Goal: Task Accomplishment & Management: Complete application form

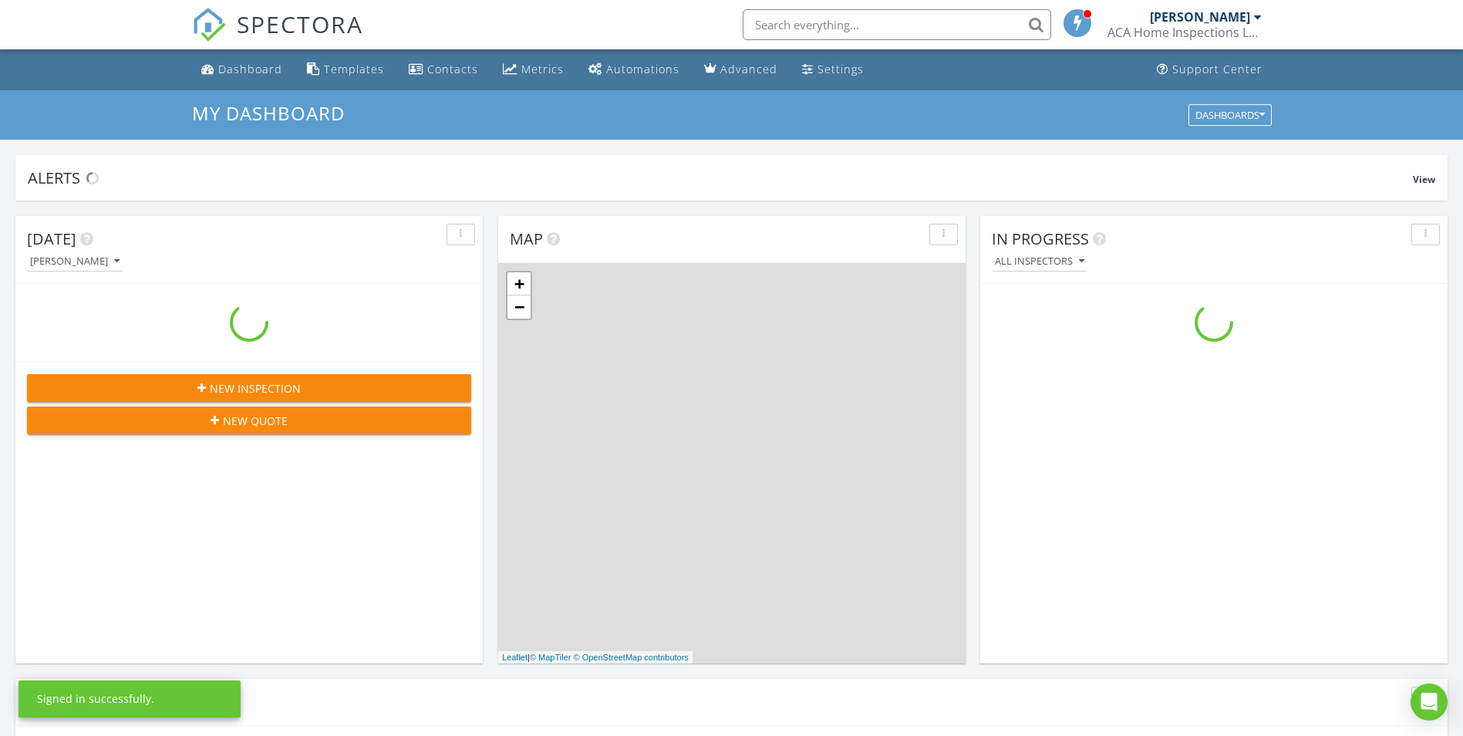
scroll to position [1428, 1487]
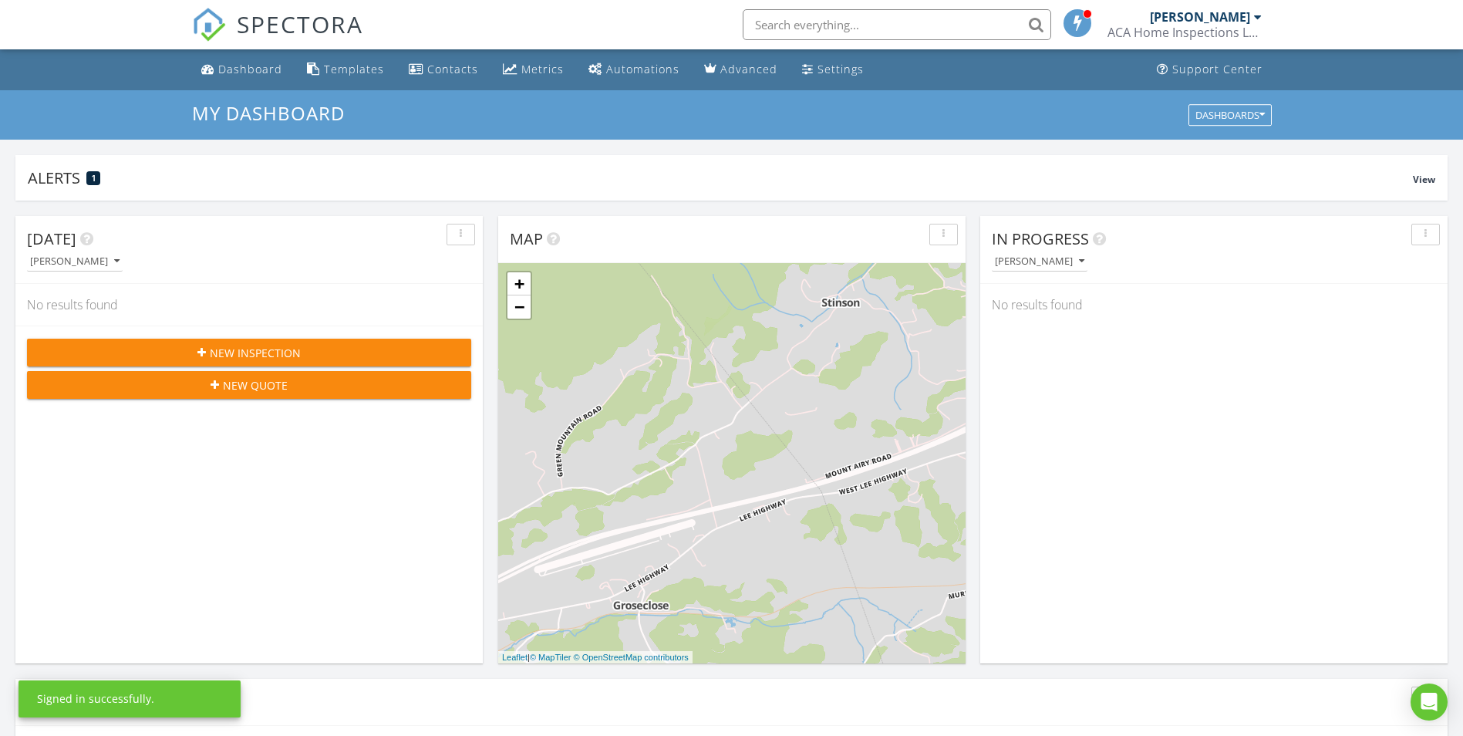
click at [231, 349] on span "New Inspection" at bounding box center [255, 353] width 91 height 16
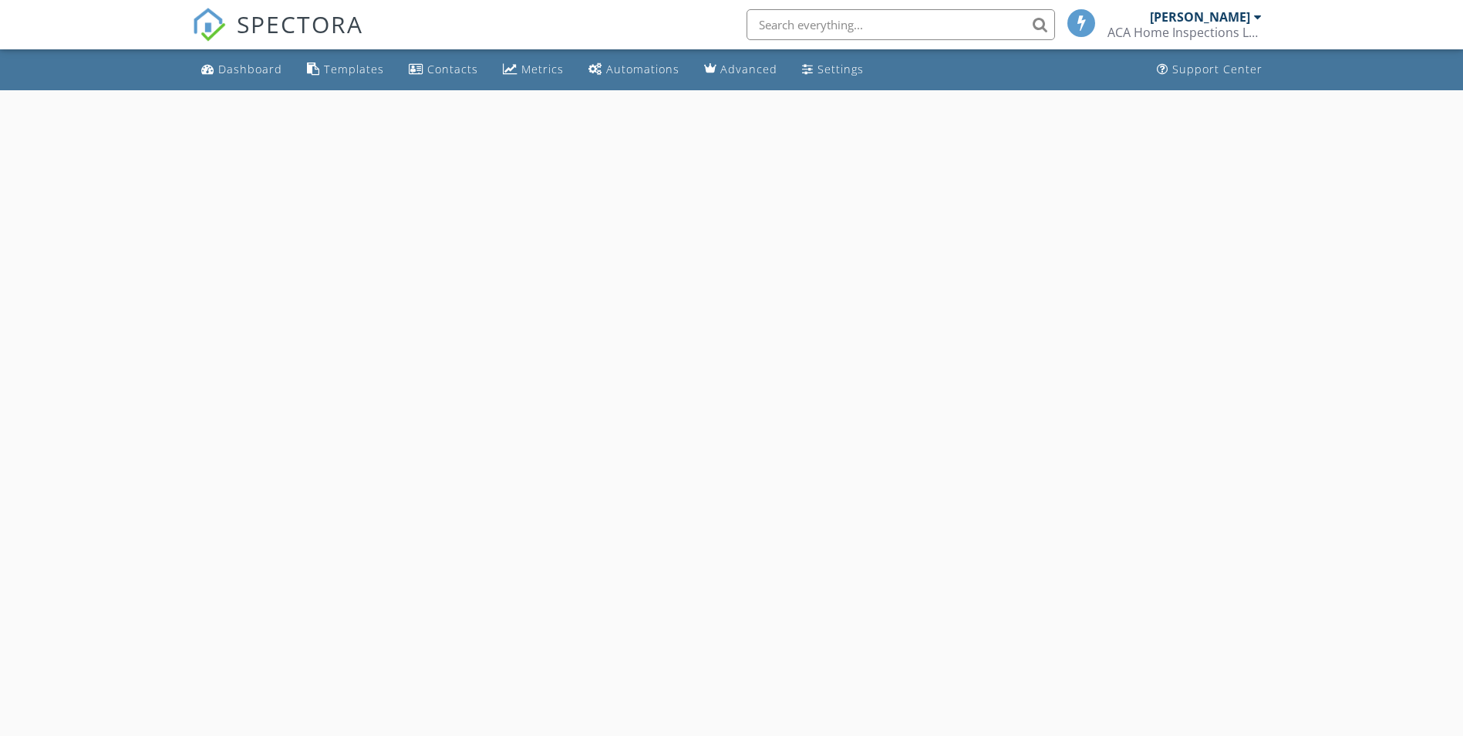
select select "7"
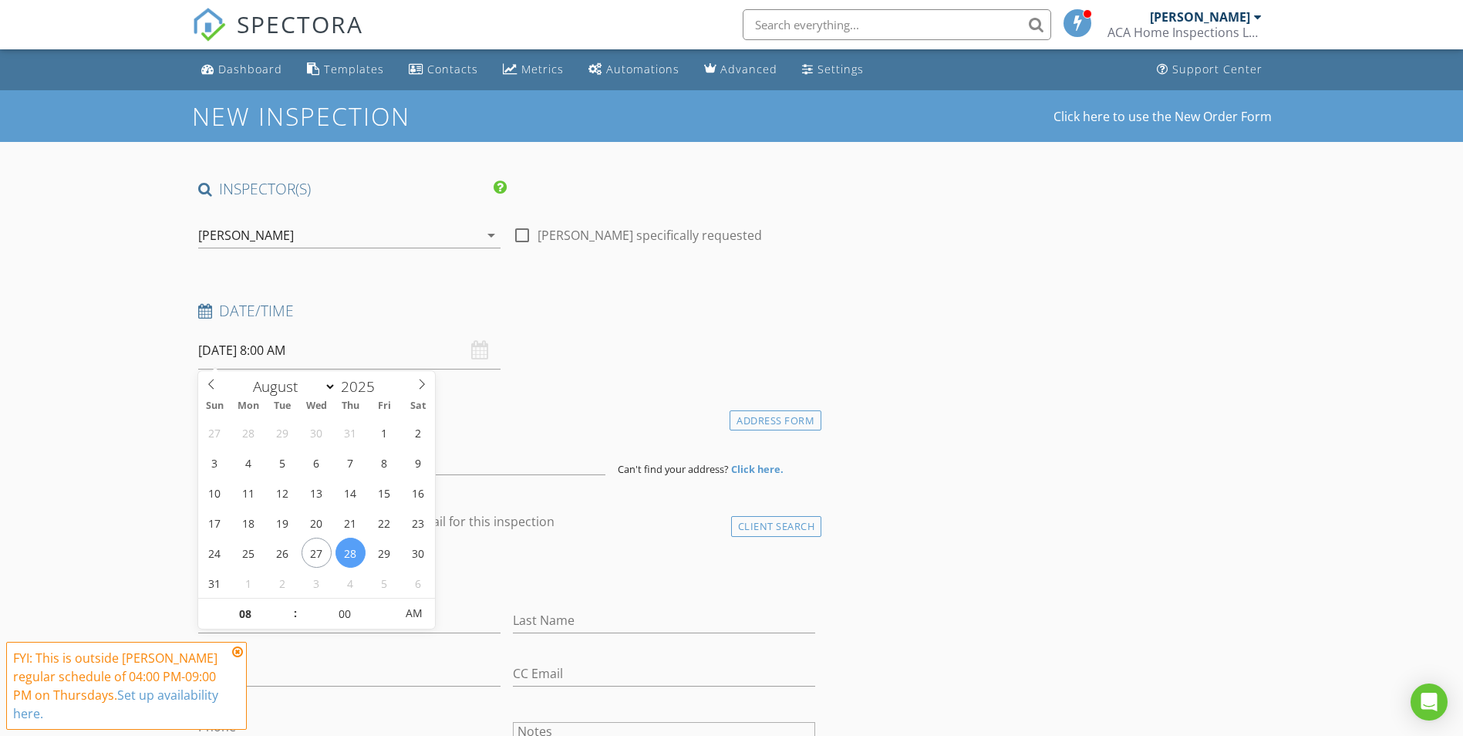
click at [376, 351] on input "08/28/2025 8:00 AM" at bounding box center [349, 351] width 302 height 38
type input "09"
type input "08/28/2025 9:00 AM"
click at [285, 606] on span at bounding box center [287, 605] width 11 height 15
type input "10"
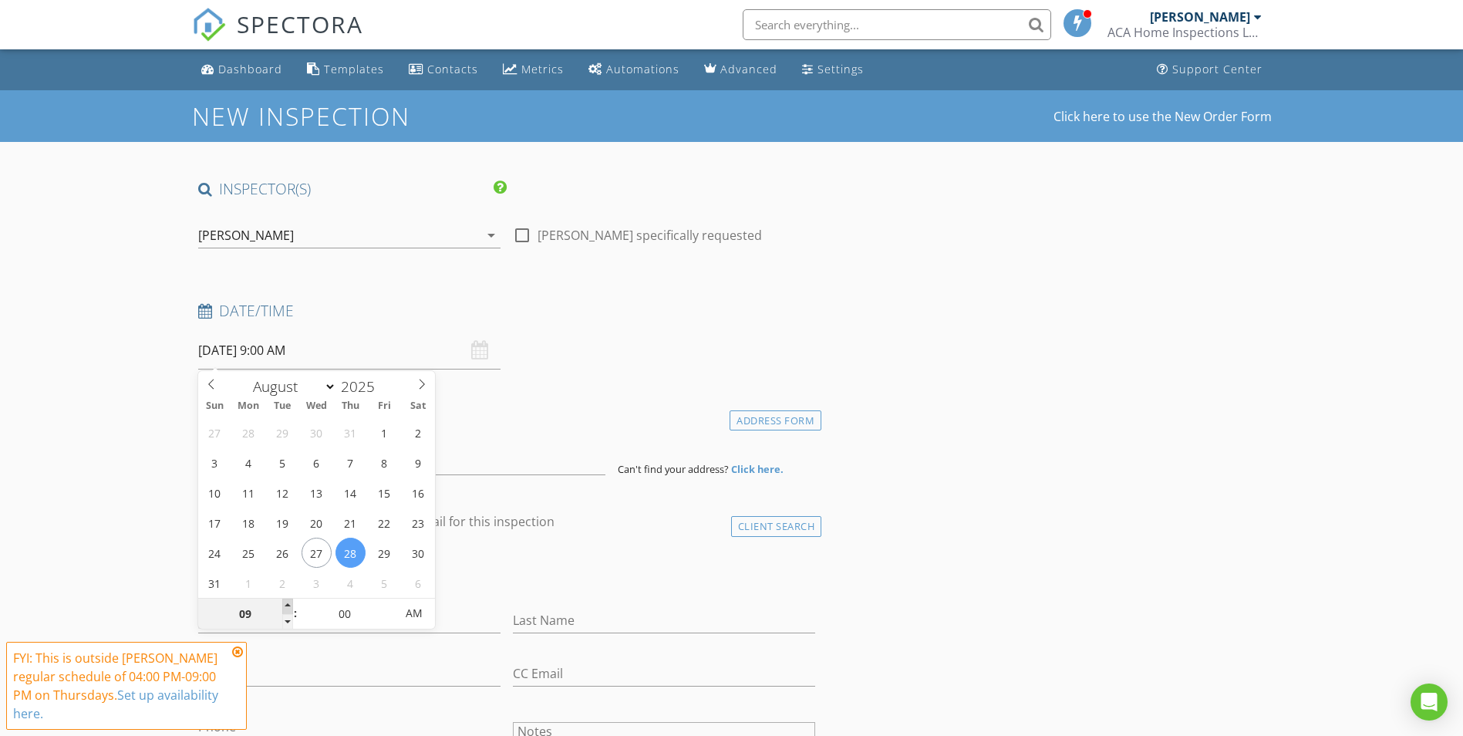
type input "08/28/2025 10:00 AM"
click at [285, 606] on span at bounding box center [287, 605] width 11 height 15
type input "11"
type input "08/28/2025 11:00 AM"
click at [285, 606] on span at bounding box center [287, 605] width 11 height 15
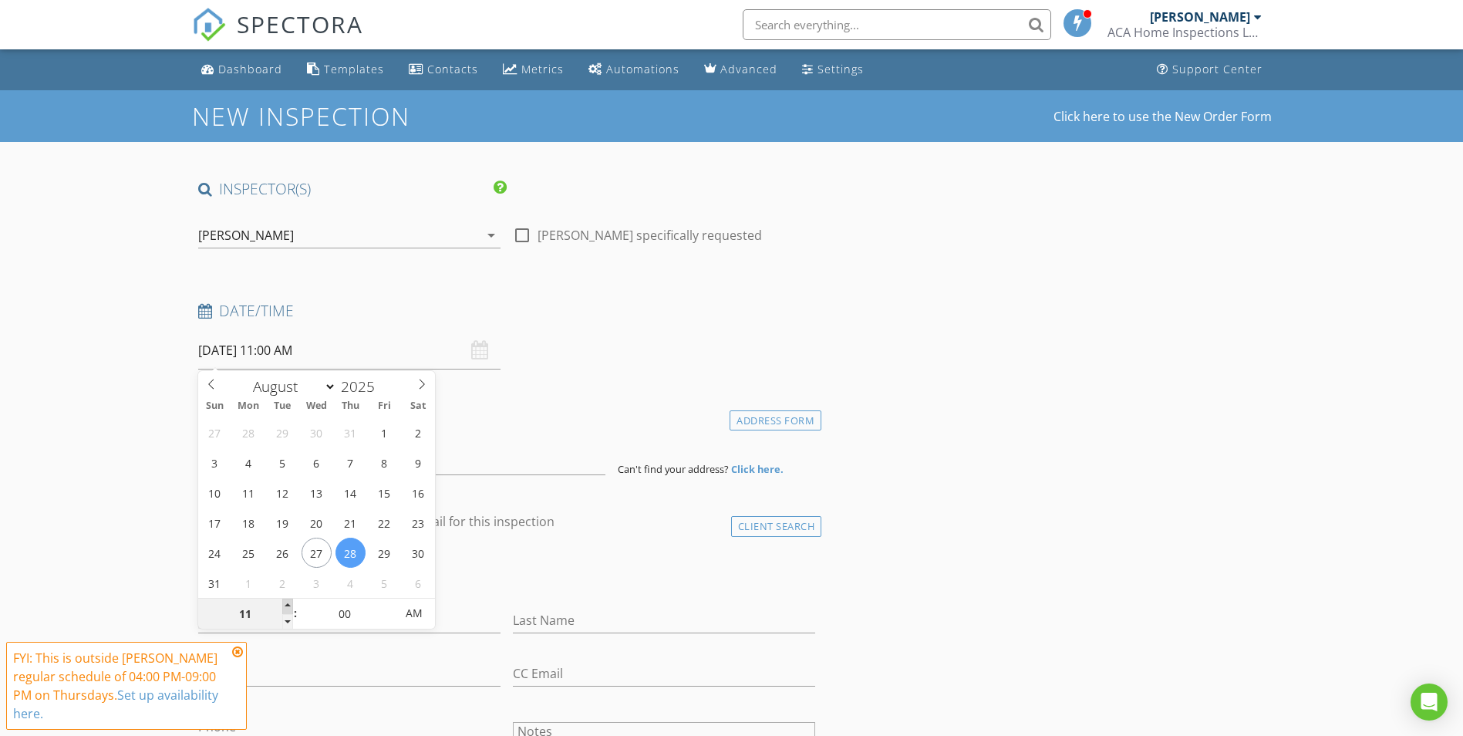
type input "12"
type input "08/28/2025 12:00 PM"
click at [285, 606] on span at bounding box center [287, 605] width 11 height 15
type input "01"
type input "08/28/2025 1:00 PM"
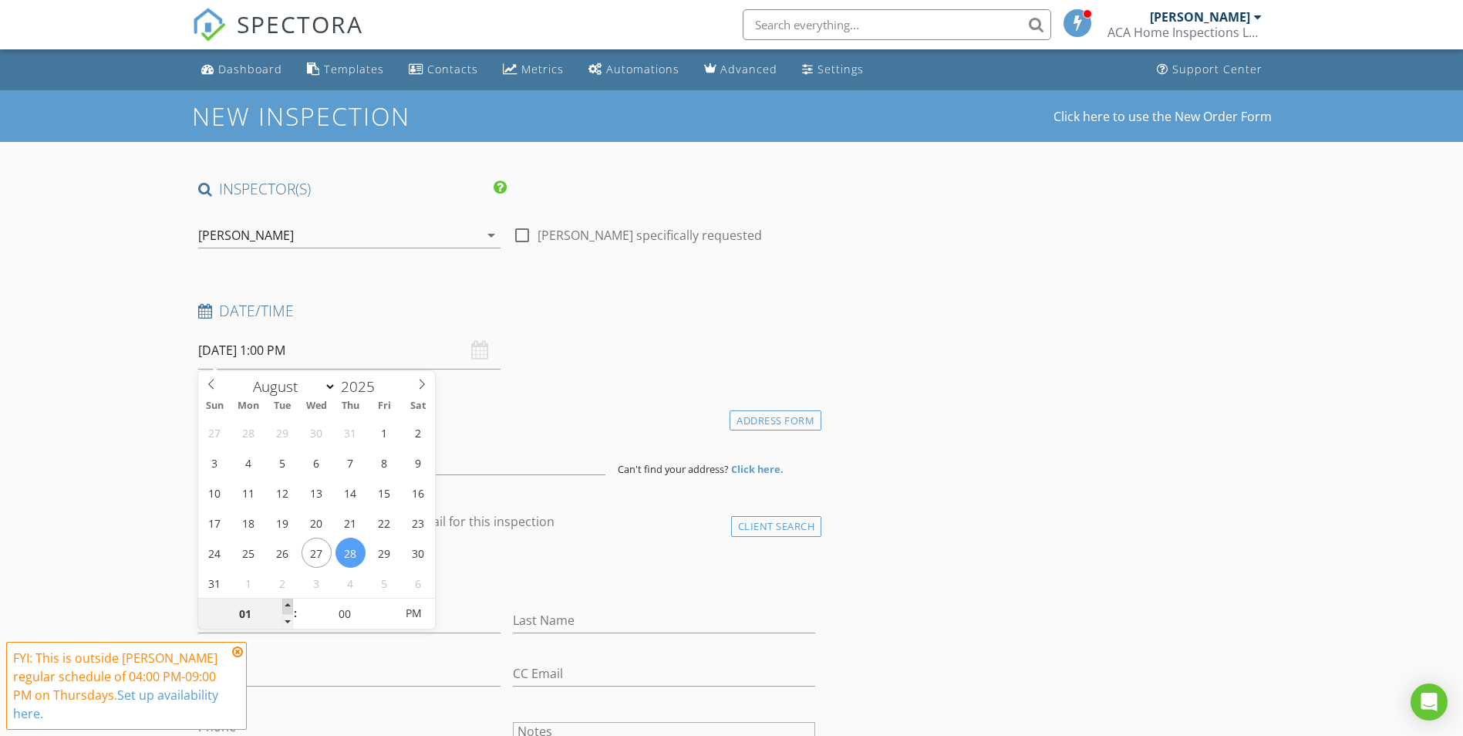
click at [285, 606] on span at bounding box center [287, 605] width 11 height 15
type input "02"
type input "08/28/2025 2:00 PM"
click at [285, 606] on span at bounding box center [287, 605] width 11 height 15
type input "03"
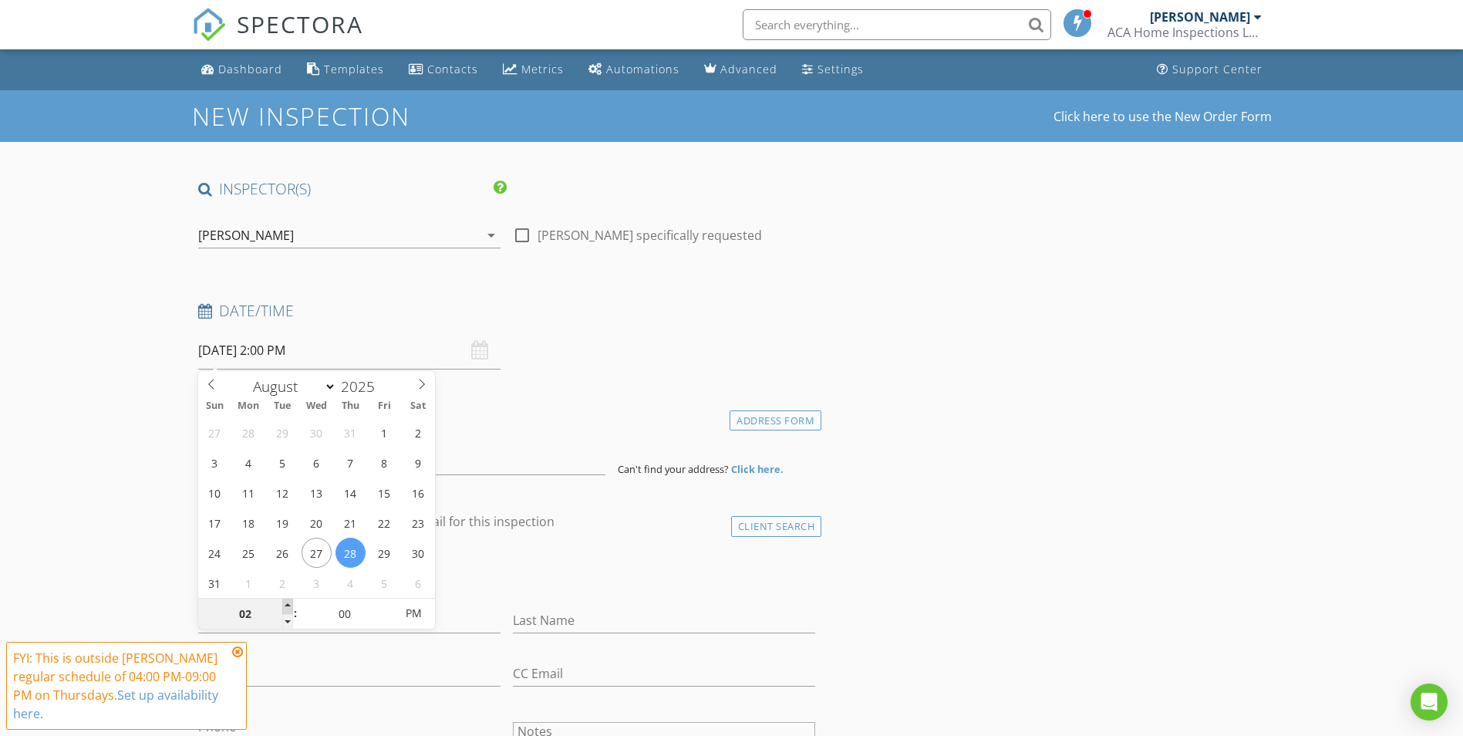
type input "08/28/2025 3:00 PM"
click at [285, 606] on span at bounding box center [287, 605] width 11 height 15
type input "04"
type input "08/28/2025 4:00 PM"
click at [285, 606] on span at bounding box center [287, 605] width 11 height 15
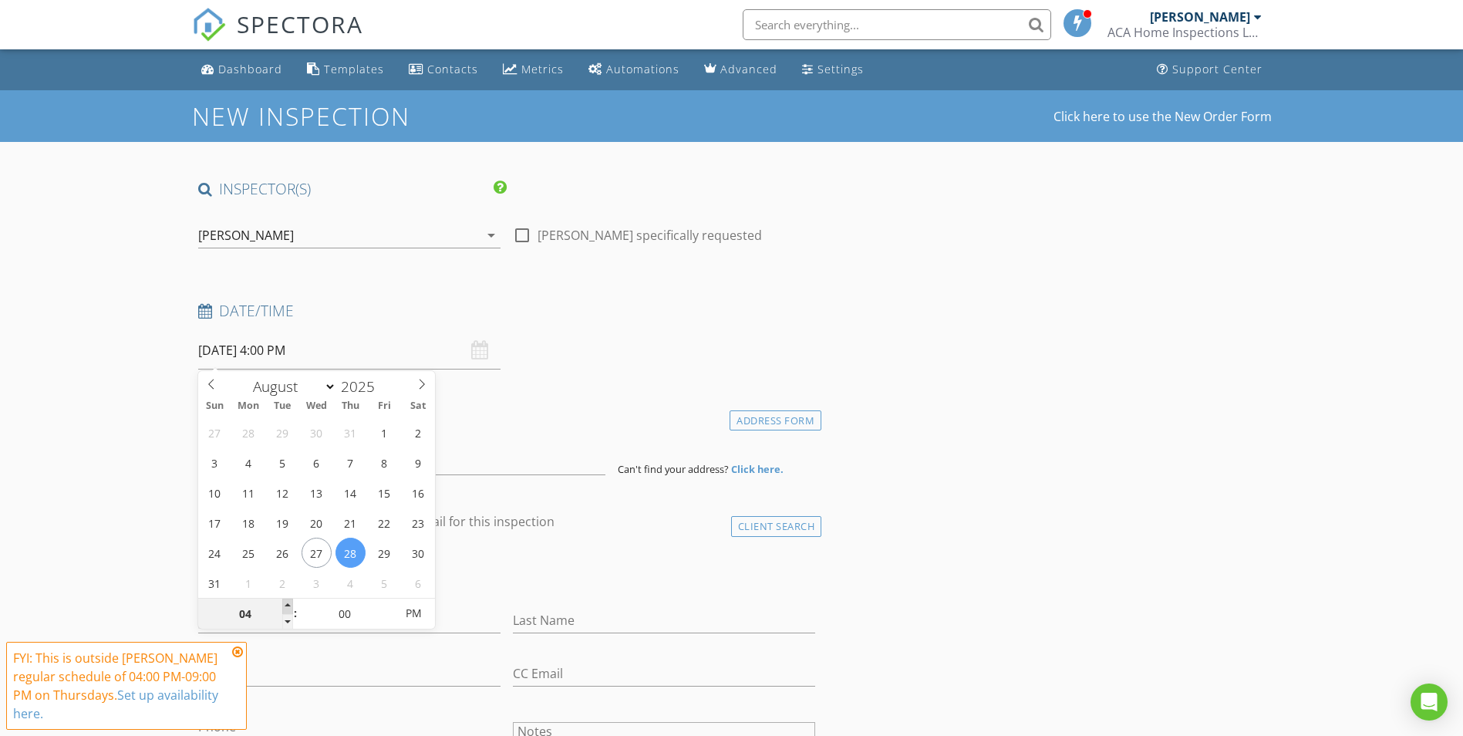
type input "05"
type input "08/28/2025 5:00 PM"
click at [285, 606] on span at bounding box center [287, 605] width 11 height 15
type input "04"
type input "08/28/2025 4:00 PM"
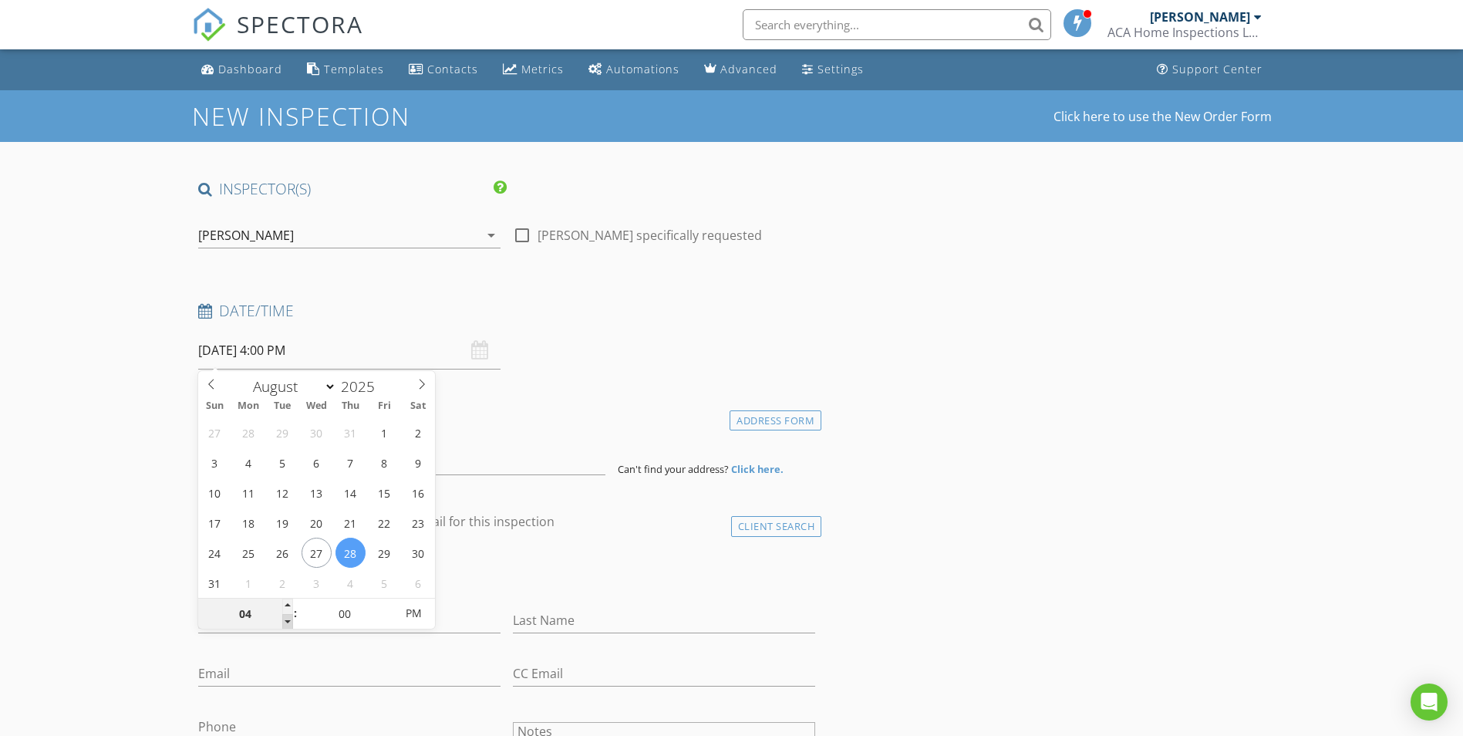
click at [285, 619] on span at bounding box center [287, 621] width 11 height 15
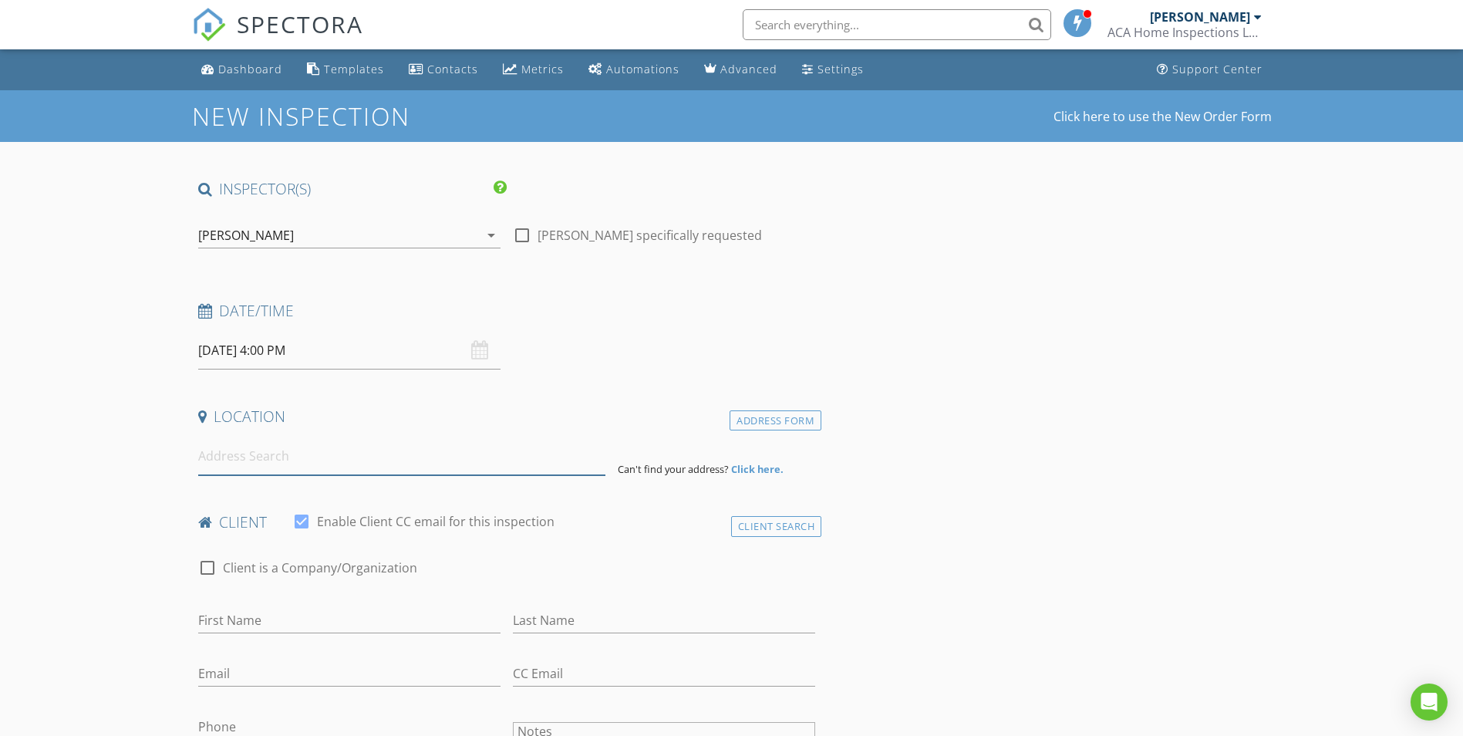
click at [216, 466] on input at bounding box center [401, 456] width 407 height 38
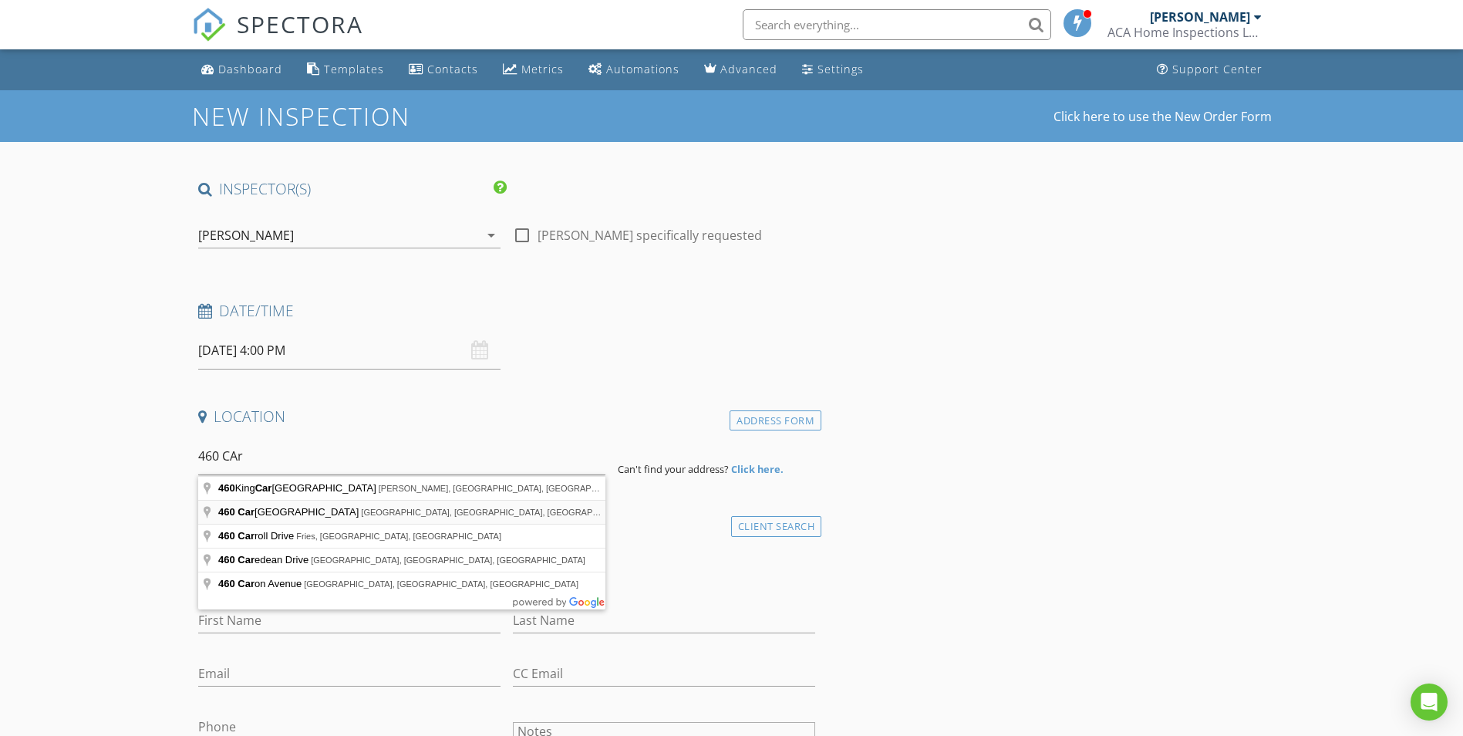
type input "460 Carterville Heights Road, Wytheville, VA, USA"
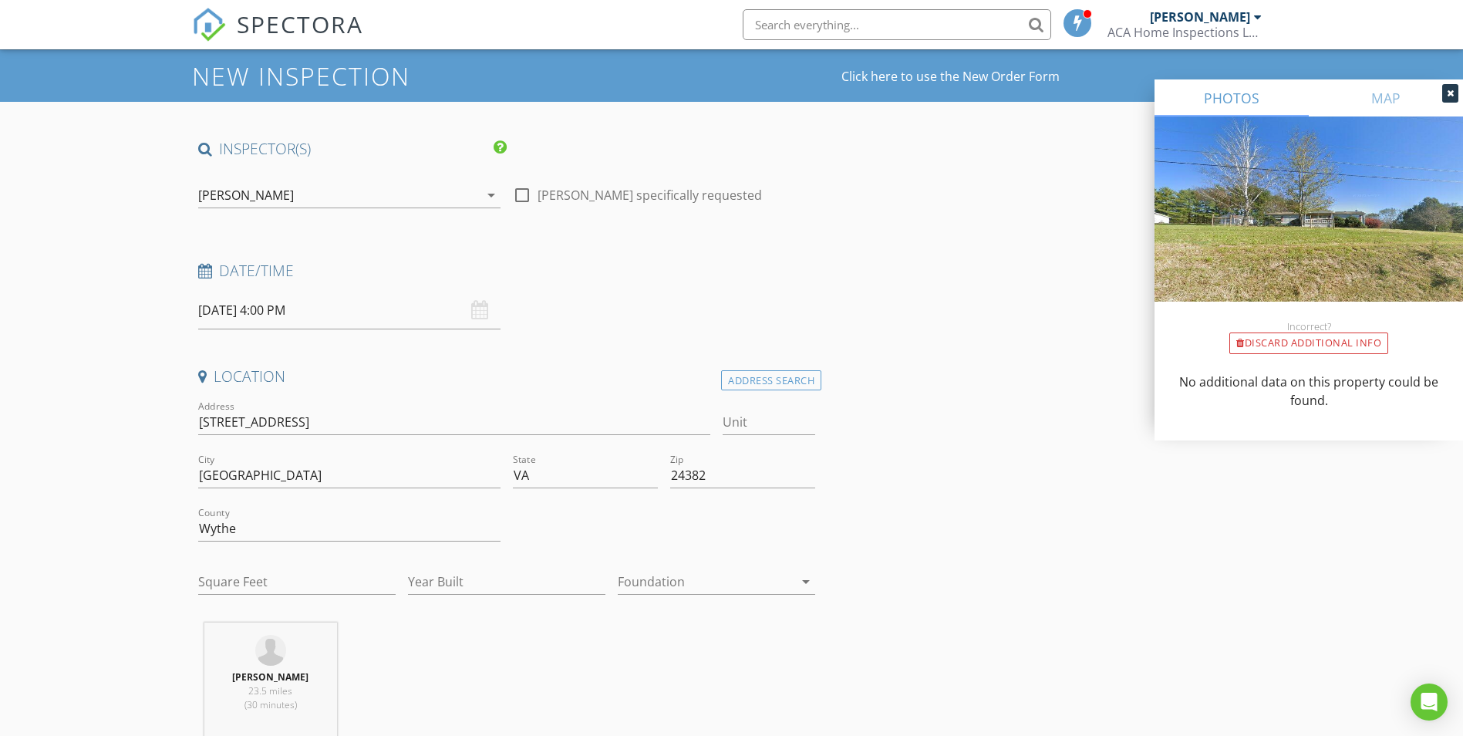
scroll to position [77, 0]
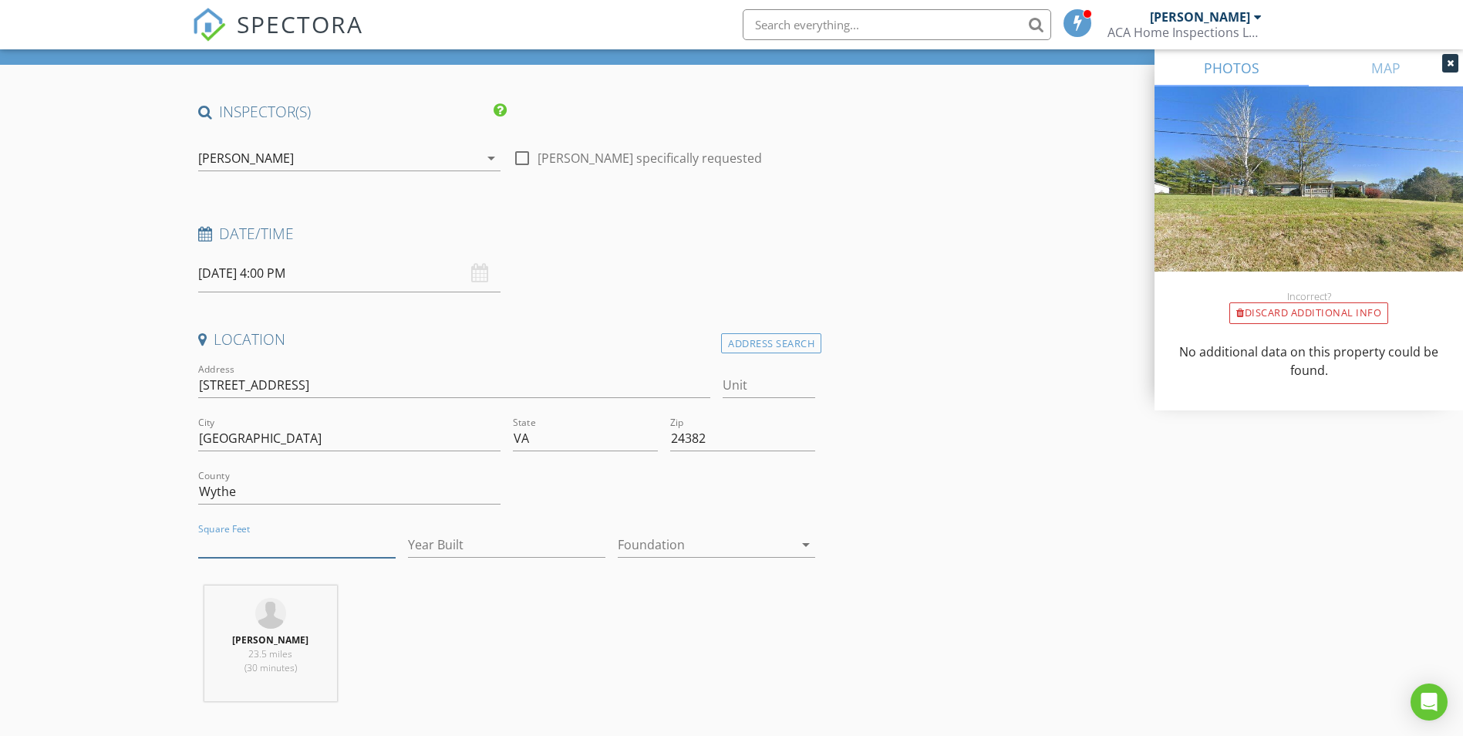
click at [262, 533] on input "Square Feet" at bounding box center [296, 544] width 197 height 25
type input "1344"
click at [466, 539] on input "Year Built" at bounding box center [506, 544] width 197 height 25
type input "2002"
click at [646, 554] on div at bounding box center [706, 544] width 176 height 25
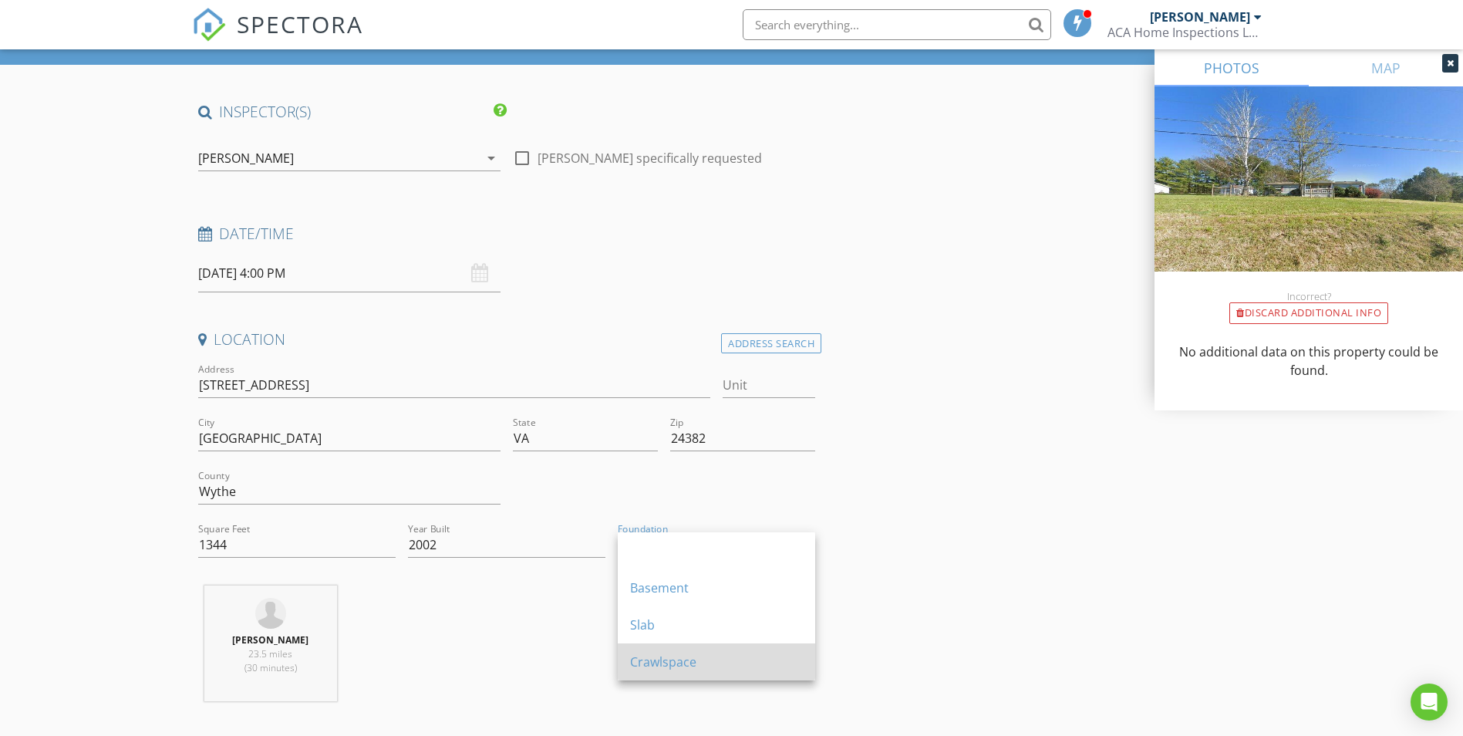
click at [675, 658] on div "Crawlspace" at bounding box center [716, 661] width 173 height 19
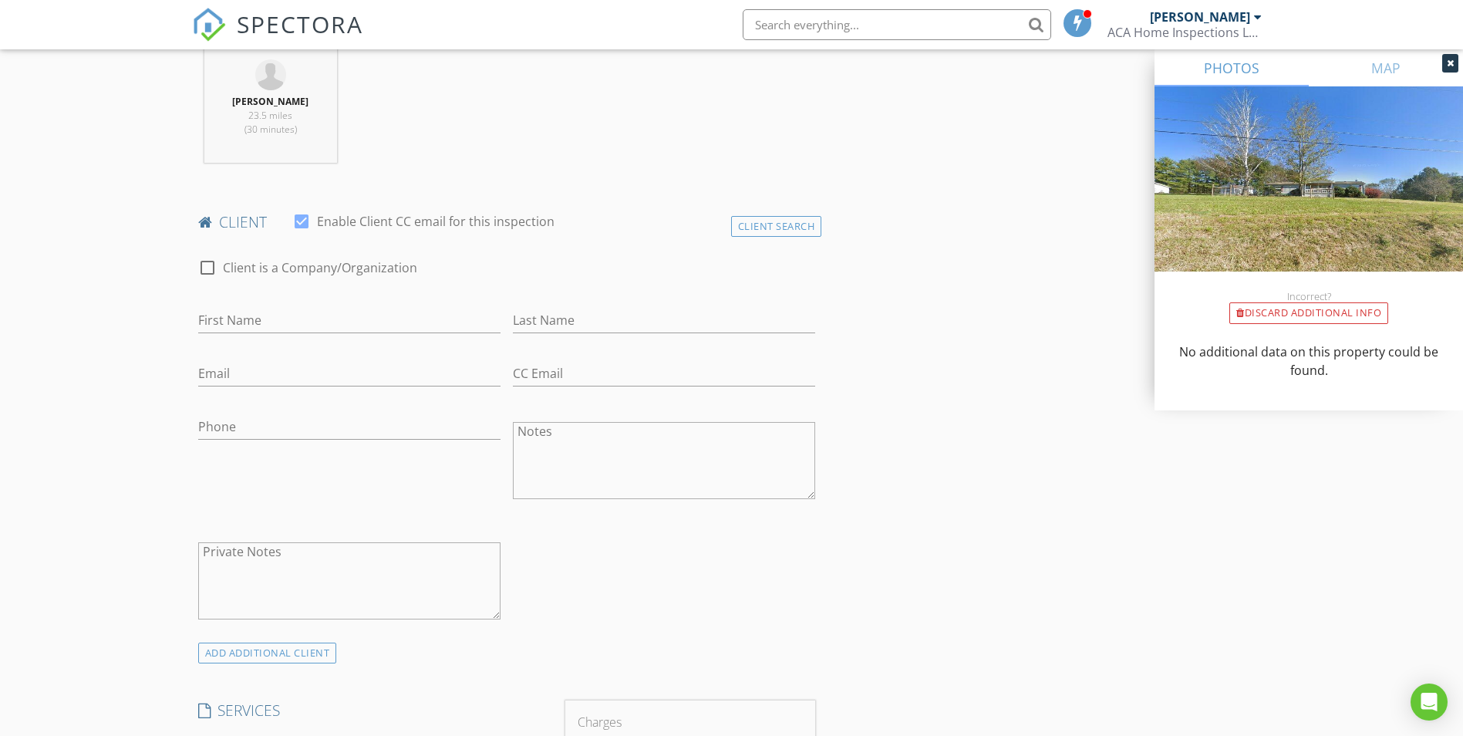
scroll to position [617, 0]
click at [279, 322] on input "First Name" at bounding box center [349, 318] width 302 height 25
click at [204, 265] on div at bounding box center [207, 266] width 26 height 26
checkbox input "true"
click at [243, 318] on input "Enable Client CC email for this inspection" at bounding box center [507, 318] width 618 height 25
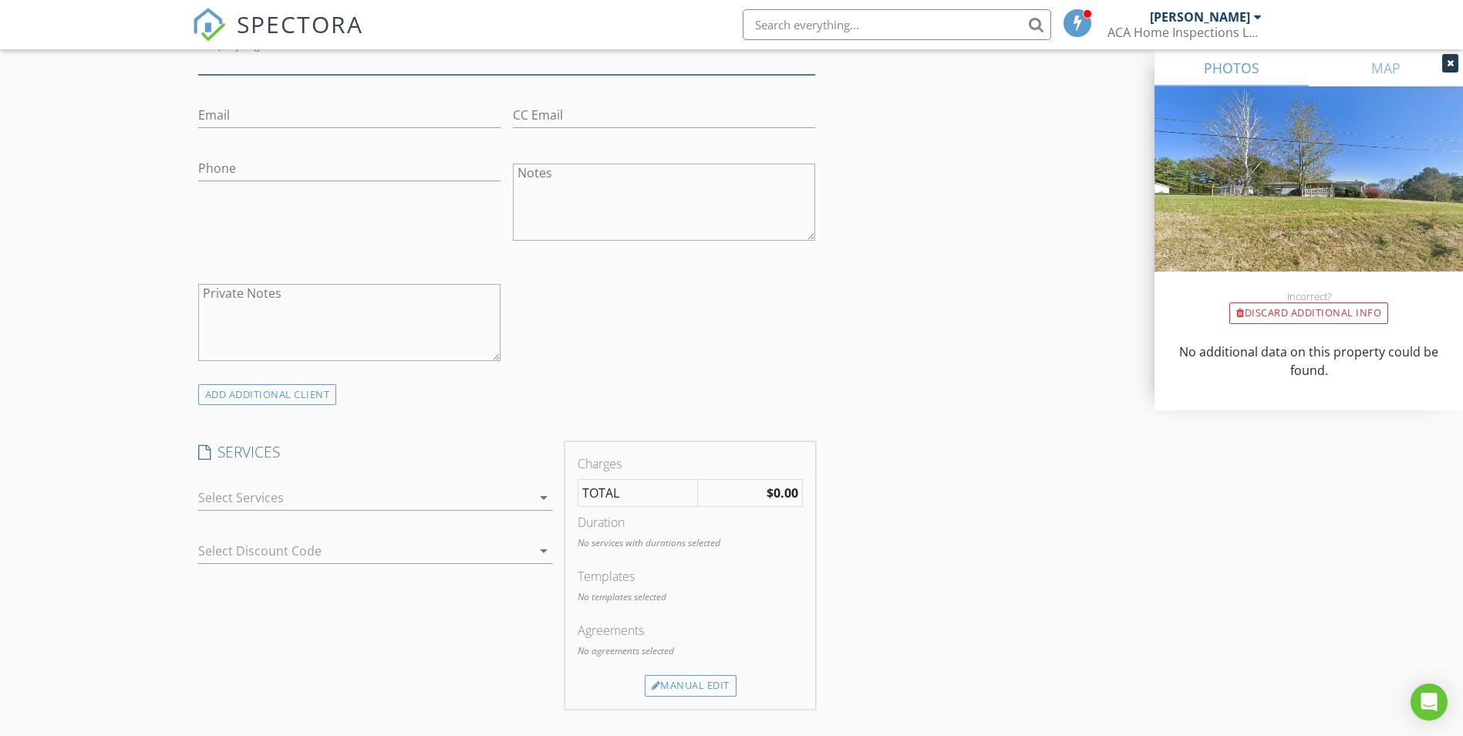
scroll to position [925, 0]
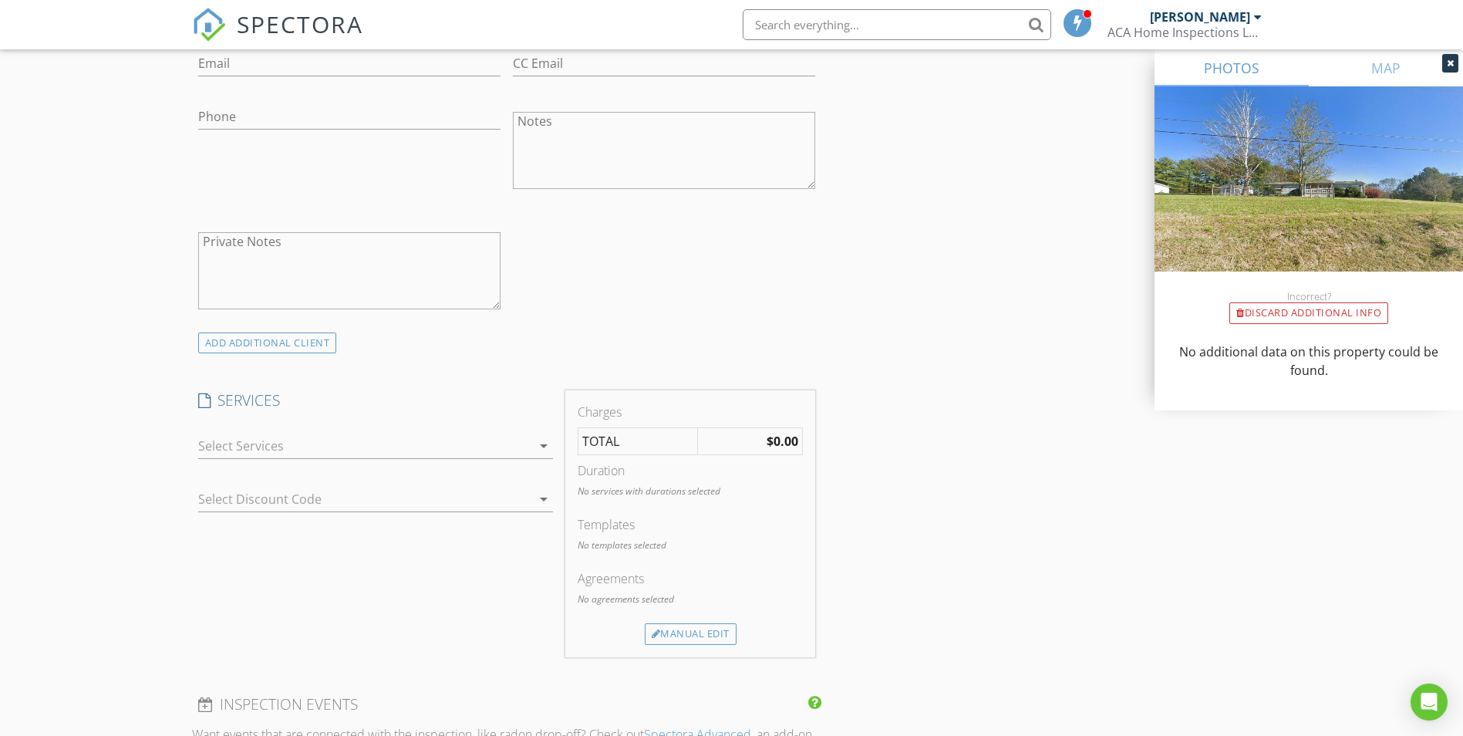
click at [354, 457] on div at bounding box center [364, 445] width 333 height 25
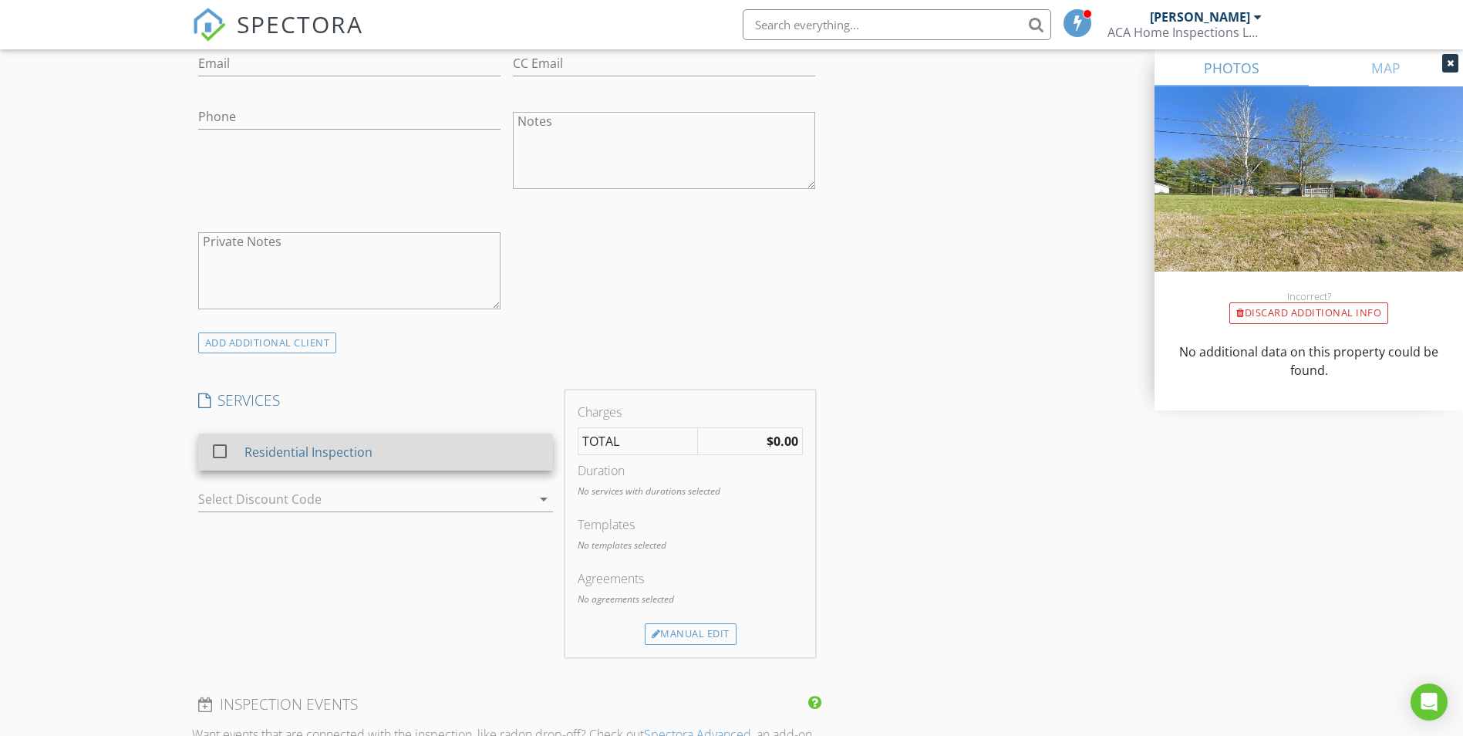
click at [290, 450] on div "Residential Inspection" at bounding box center [308, 452] width 128 height 19
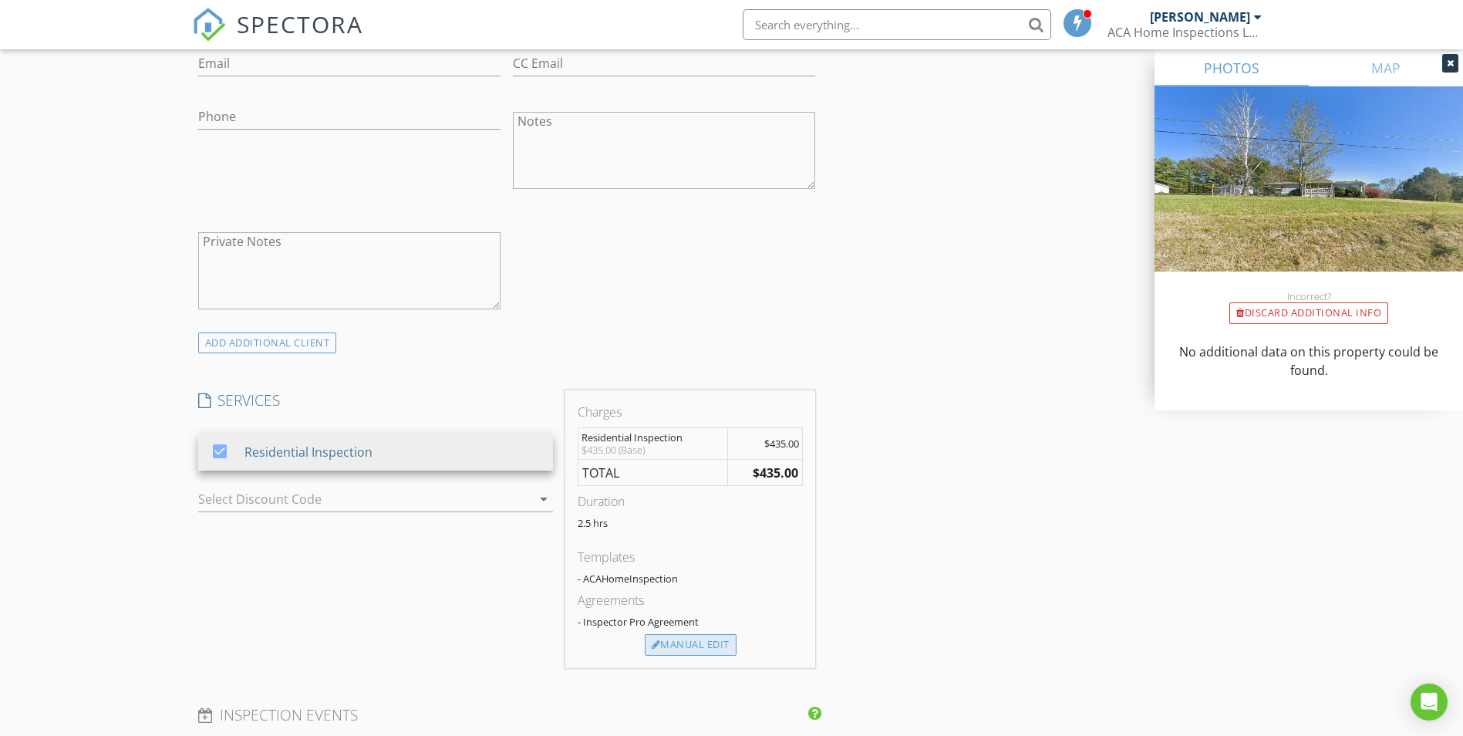
click at [695, 648] on div "Manual Edit" at bounding box center [691, 645] width 92 height 22
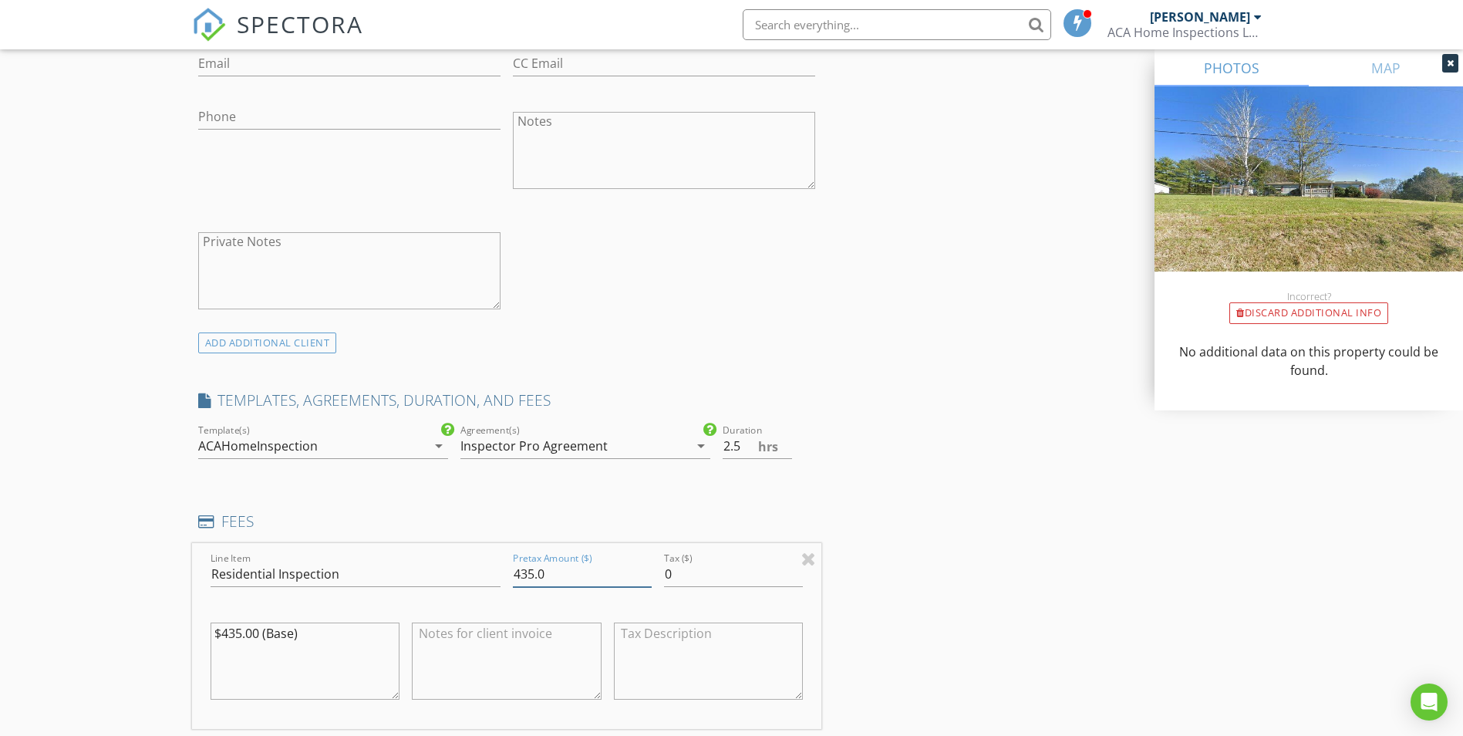
drag, startPoint x: 547, startPoint y: 571, endPoint x: 510, endPoint y: 566, distance: 37.3
click at [510, 566] on div "Pretax Amount ($) 435.0" at bounding box center [582, 575] width 151 height 53
type input "350.00"
click at [1015, 516] on div "INSPECTOR(S) check_box Alan Schappacher PRIMARY Alan Schappacher arrow_drop_dow…" at bounding box center [732, 601] width 1080 height 2697
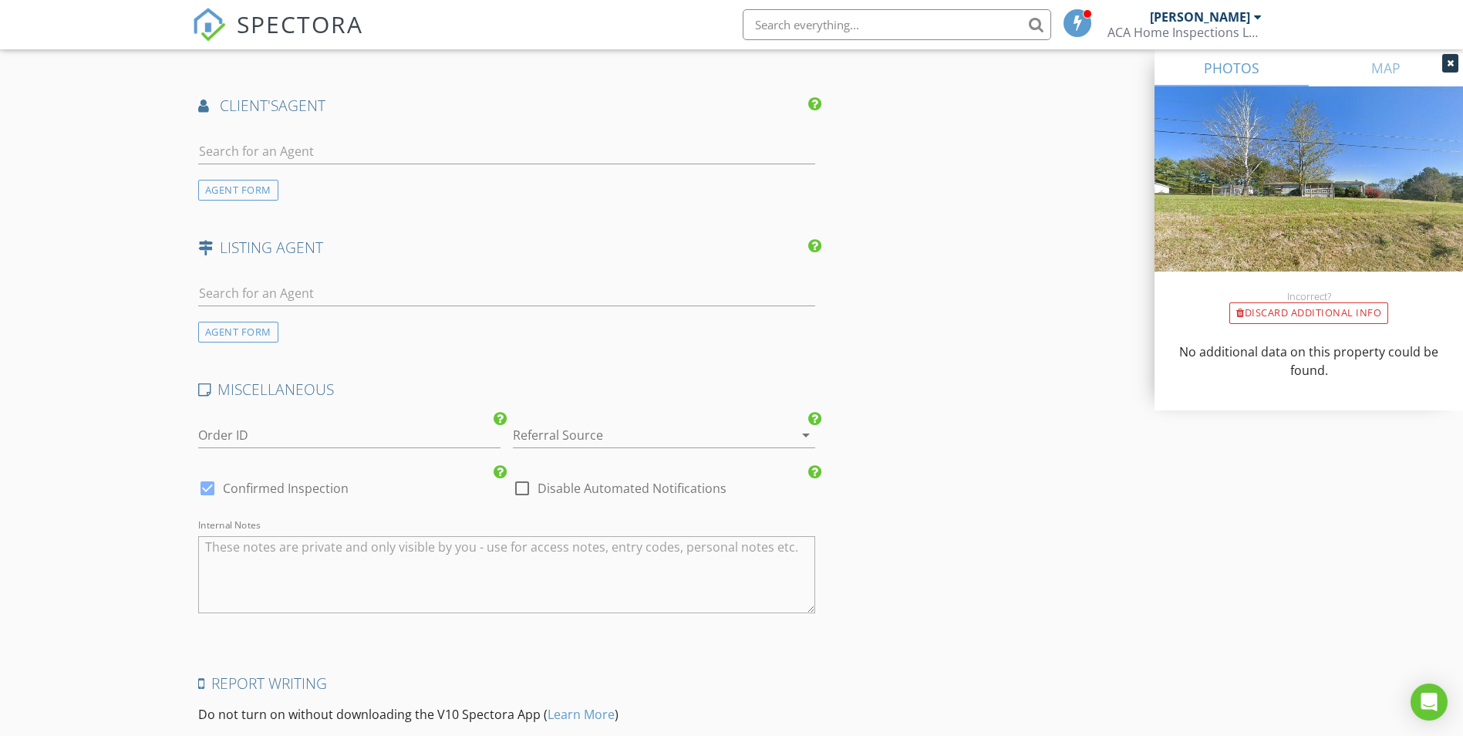
scroll to position [2005, 0]
click at [568, 424] on div at bounding box center [642, 428] width 259 height 25
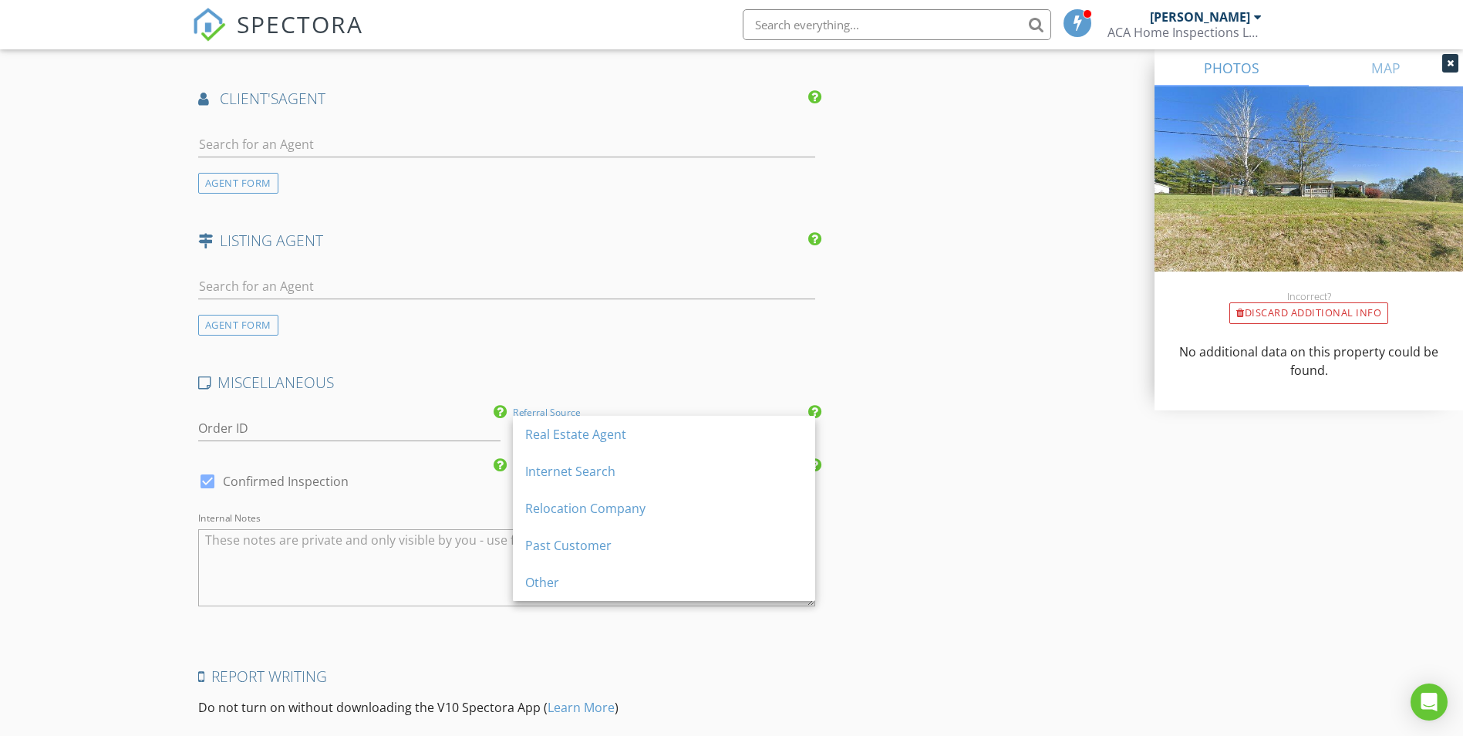
drag, startPoint x: 592, startPoint y: 477, endPoint x: 601, endPoint y: 473, distance: 9.3
click at [592, 477] on div "Internet Search" at bounding box center [664, 471] width 278 height 19
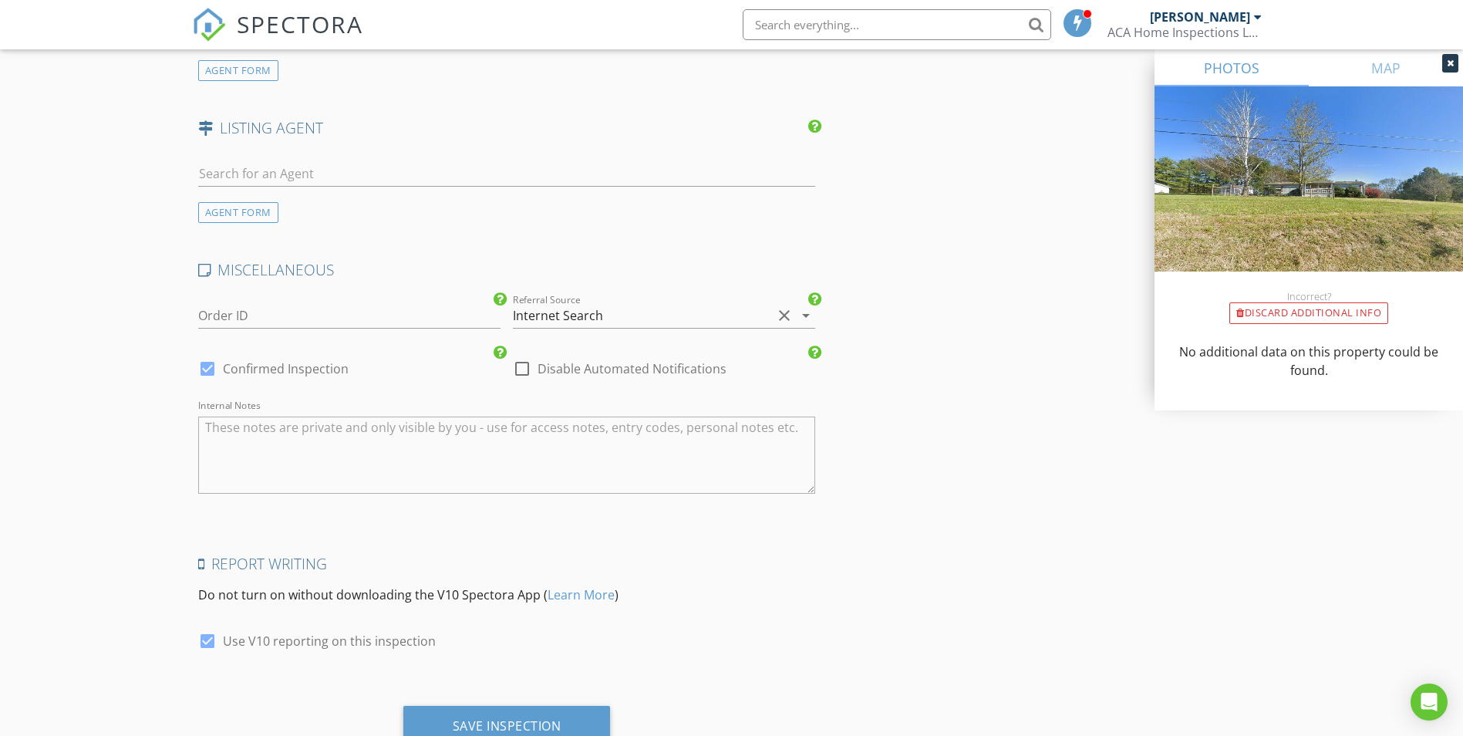
scroll to position [2101, 0]
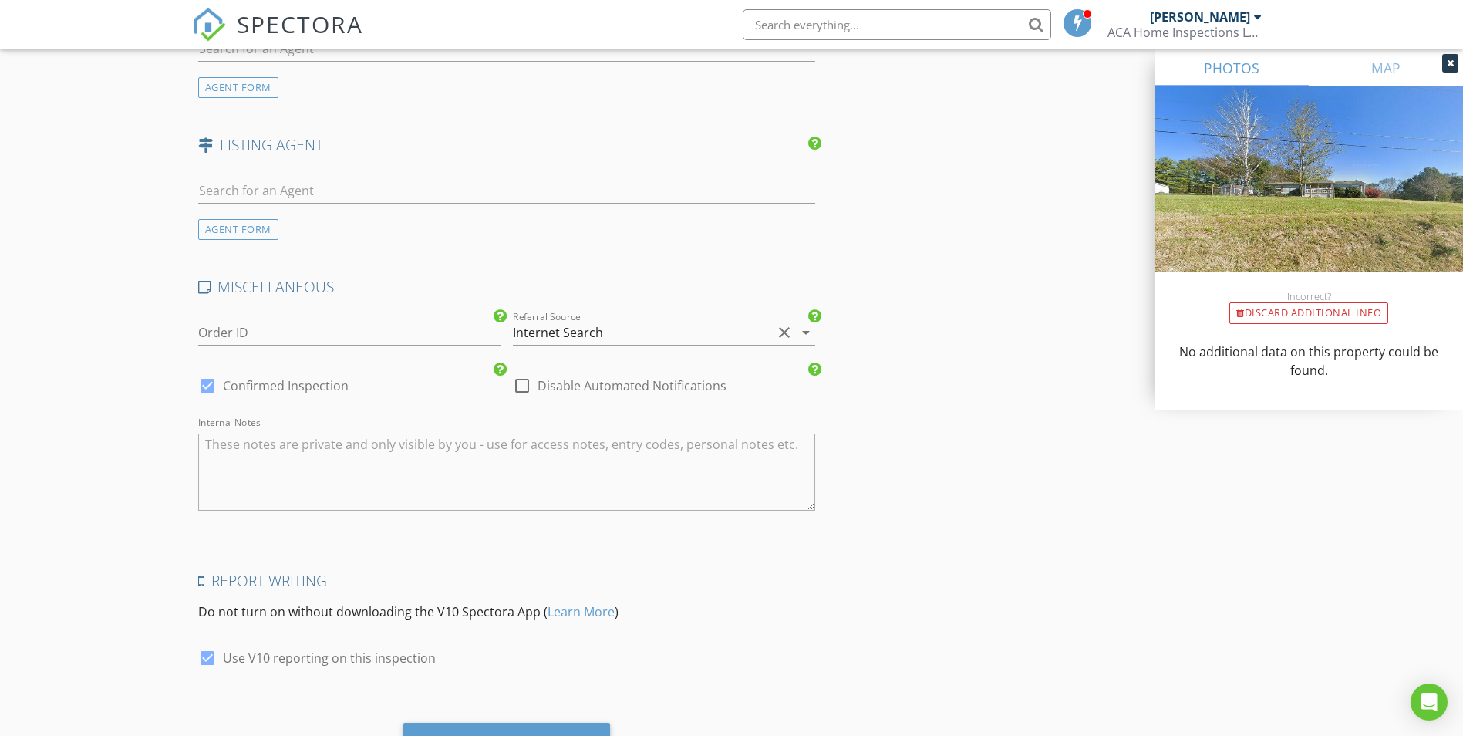
drag, startPoint x: 571, startPoint y: 438, endPoint x: 562, endPoint y: 460, distance: 23.2
click at [570, 439] on textarea "Internal Notes" at bounding box center [507, 471] width 618 height 77
click at [561, 462] on textarea "Internal Notes" at bounding box center [507, 471] width 618 height 77
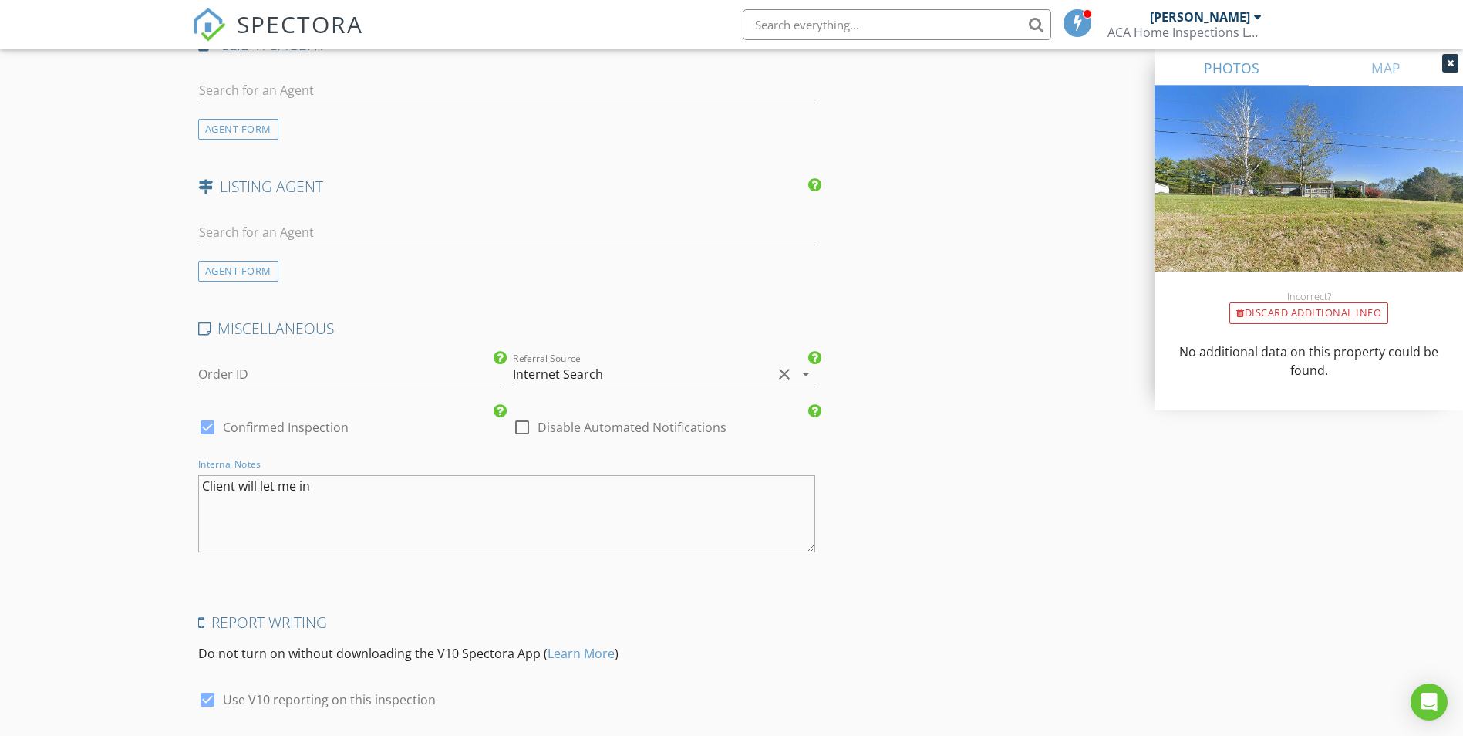
scroll to position [2024, 0]
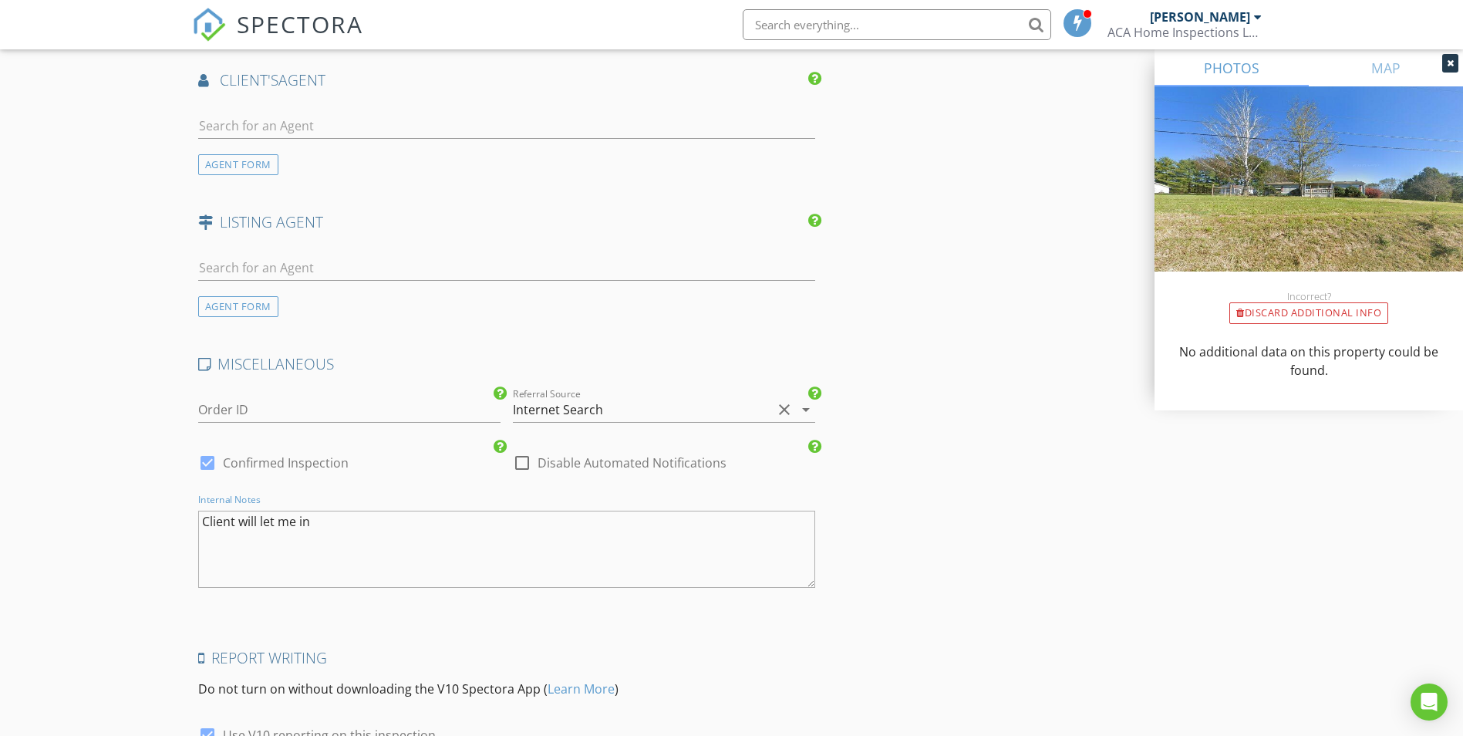
type textarea "Client will let me in"
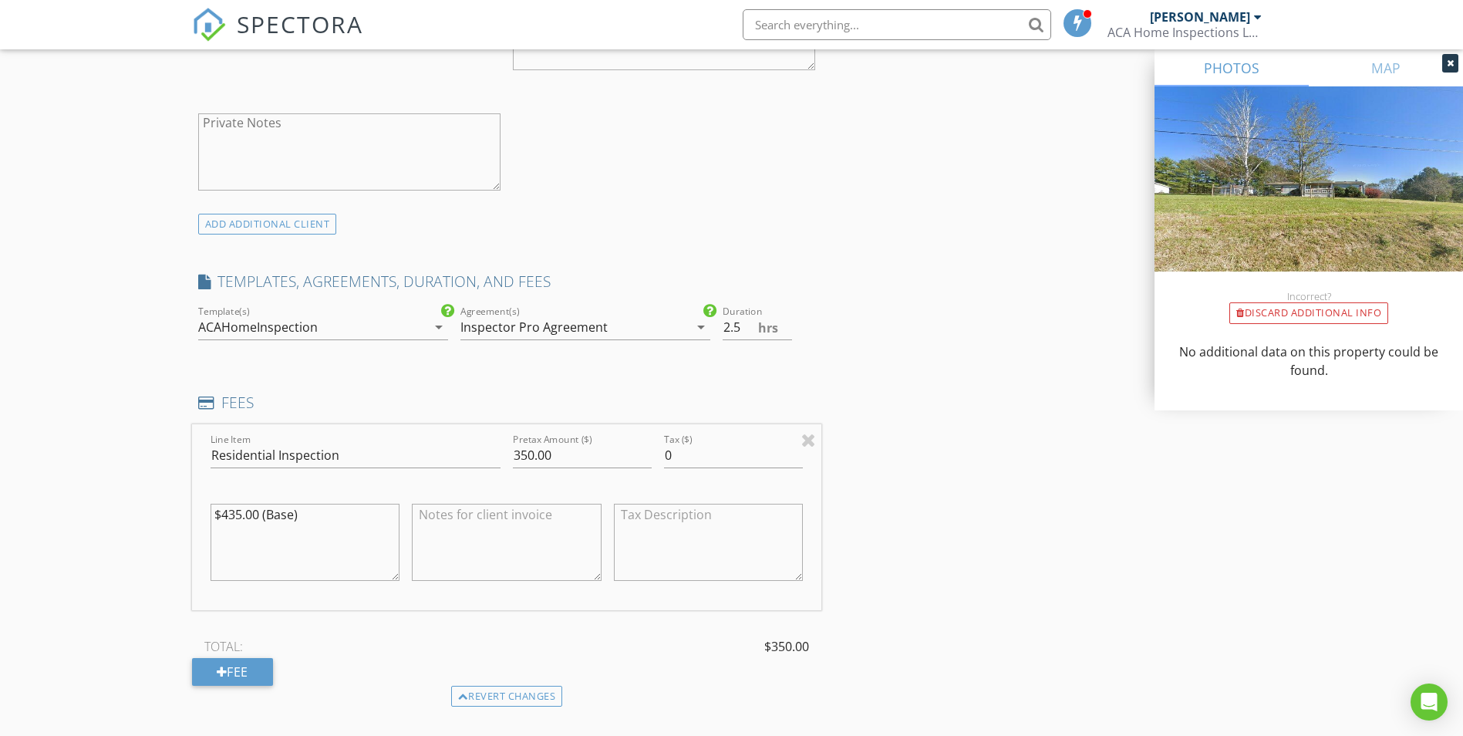
scroll to position [713, 0]
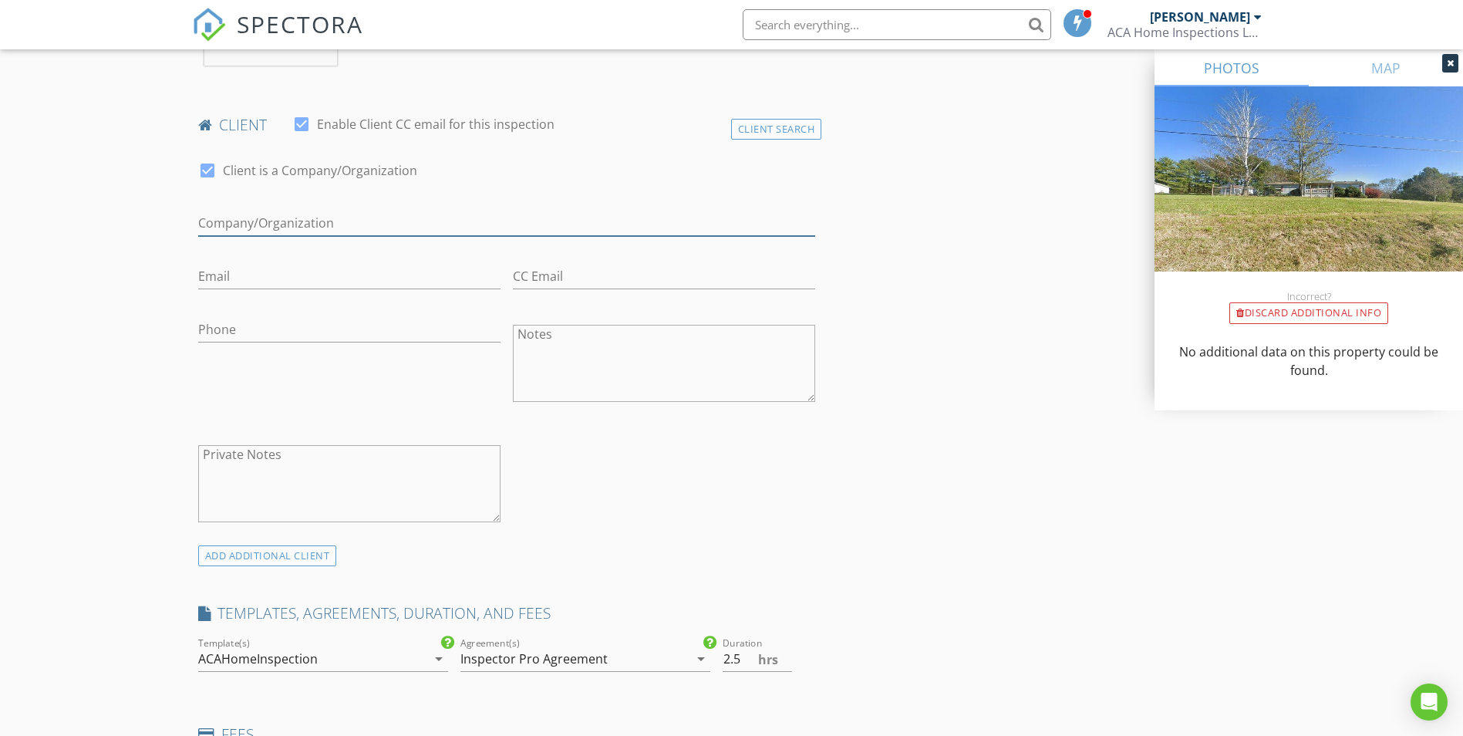
click at [551, 221] on input "Enable Client CC email for this inspection" at bounding box center [507, 223] width 618 height 25
type input "Seventeen Estates LLC"
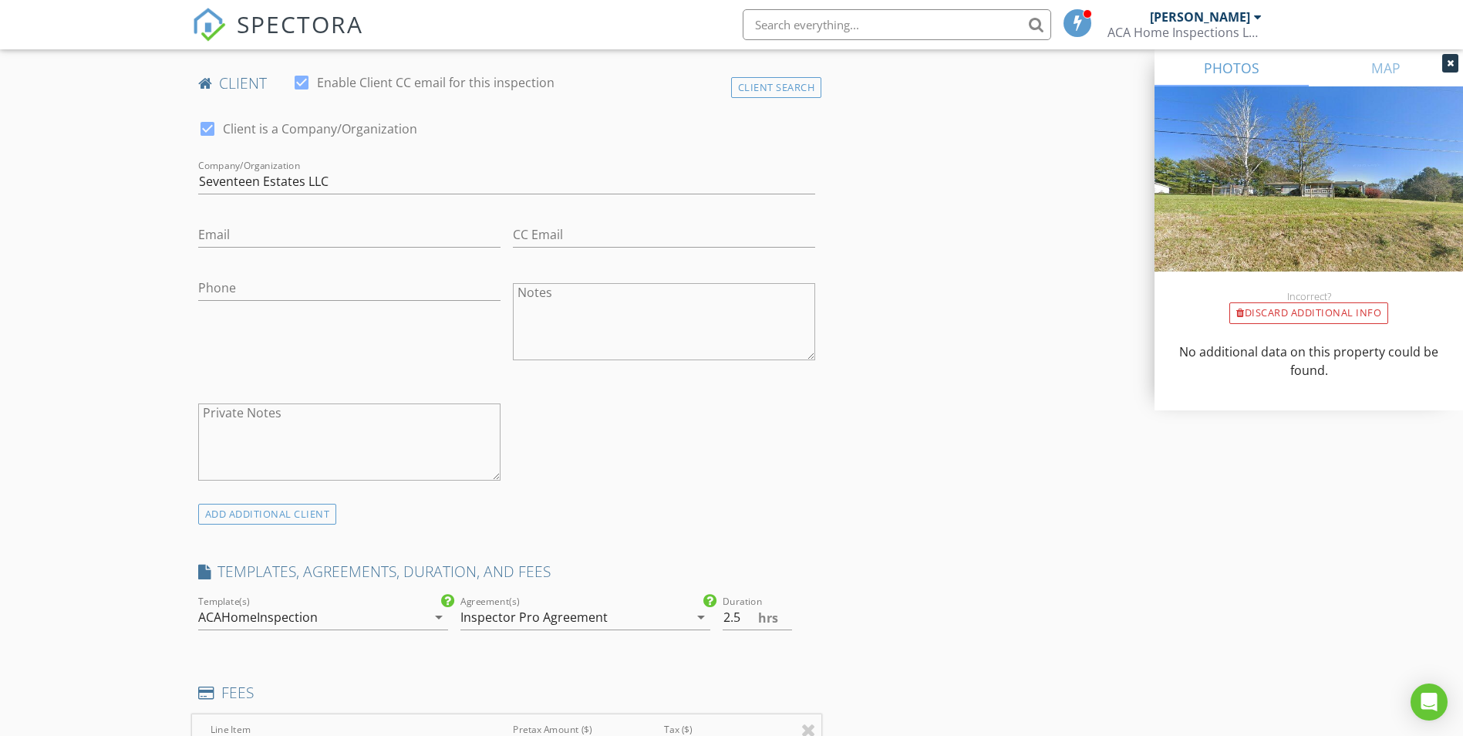
scroll to position [790, 0]
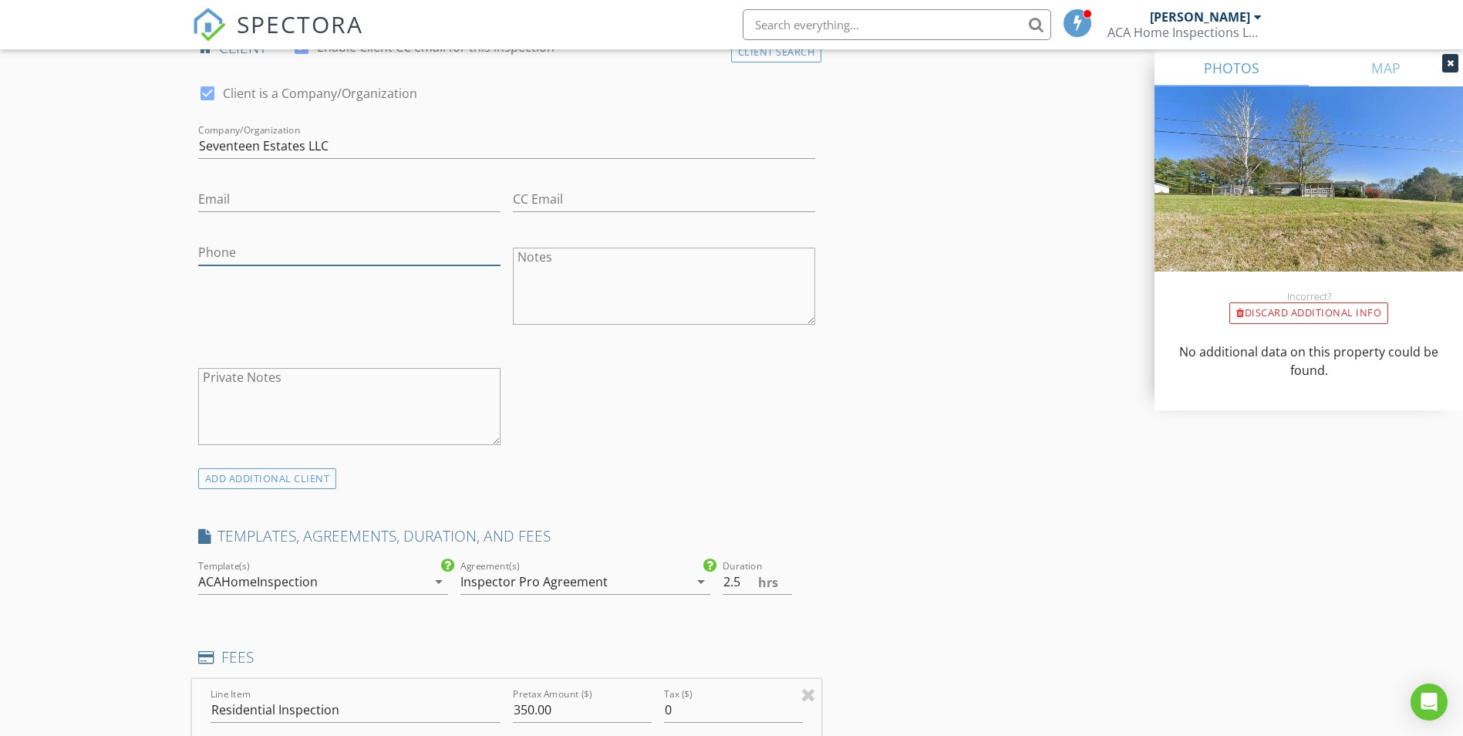
click at [257, 244] on input "Phone" at bounding box center [349, 252] width 302 height 25
type input "757-871-9993"
click at [684, 429] on div "check_box Client is a Company/Organization Company/Organization Seventeen Estat…" at bounding box center [507, 269] width 630 height 400
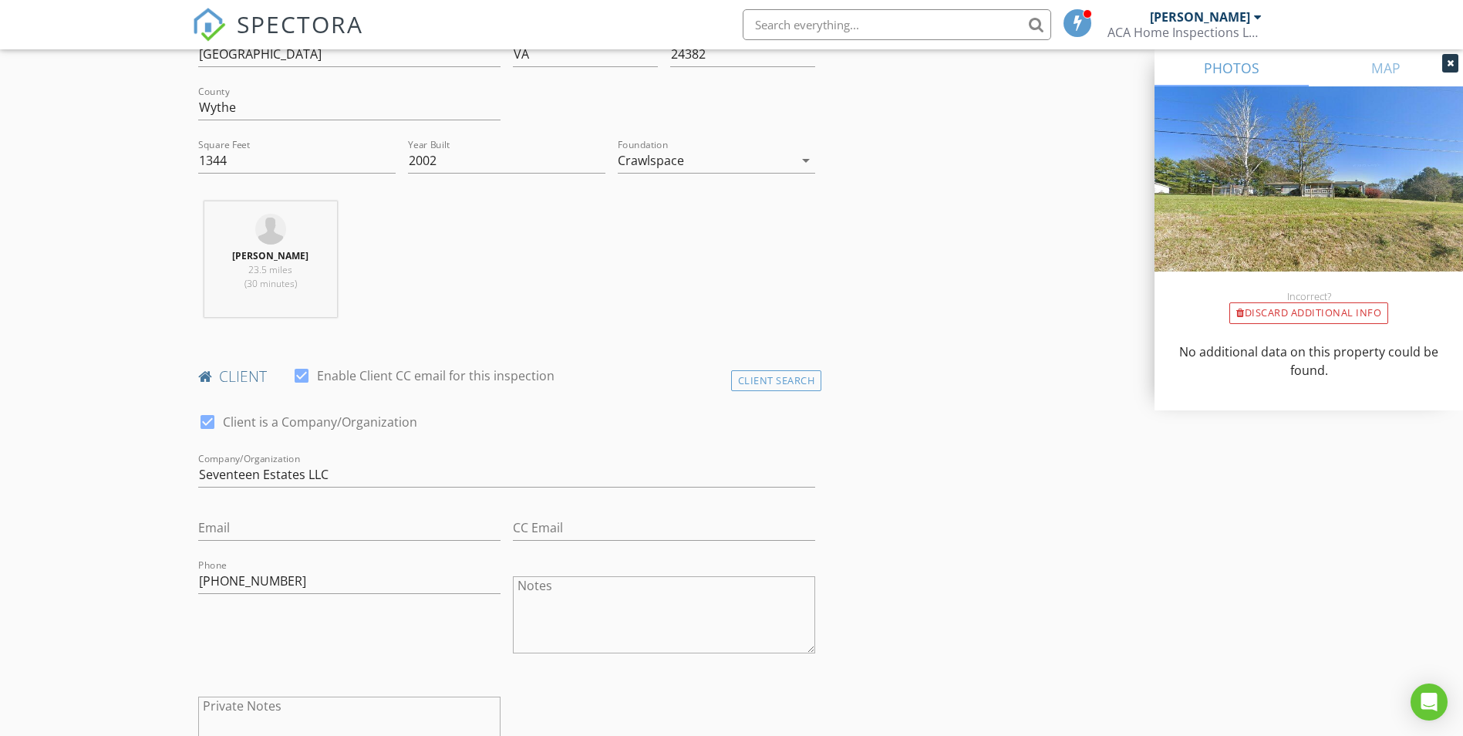
scroll to position [463, 0]
click at [218, 537] on input "Email" at bounding box center [349, 526] width 302 height 25
type input "Linda@ibuyric.com"
click at [542, 522] on input "CC Email" at bounding box center [664, 526] width 302 height 25
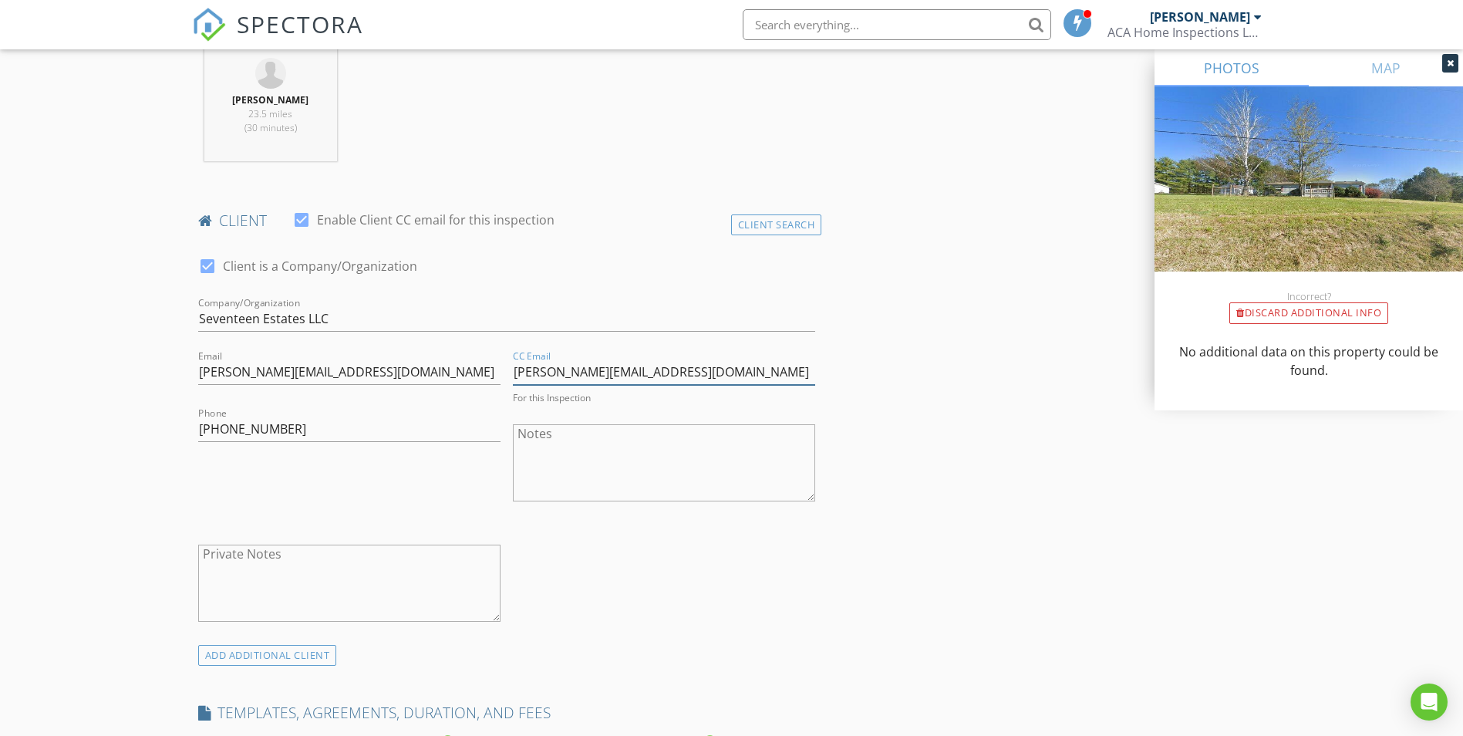
scroll to position [540, 0]
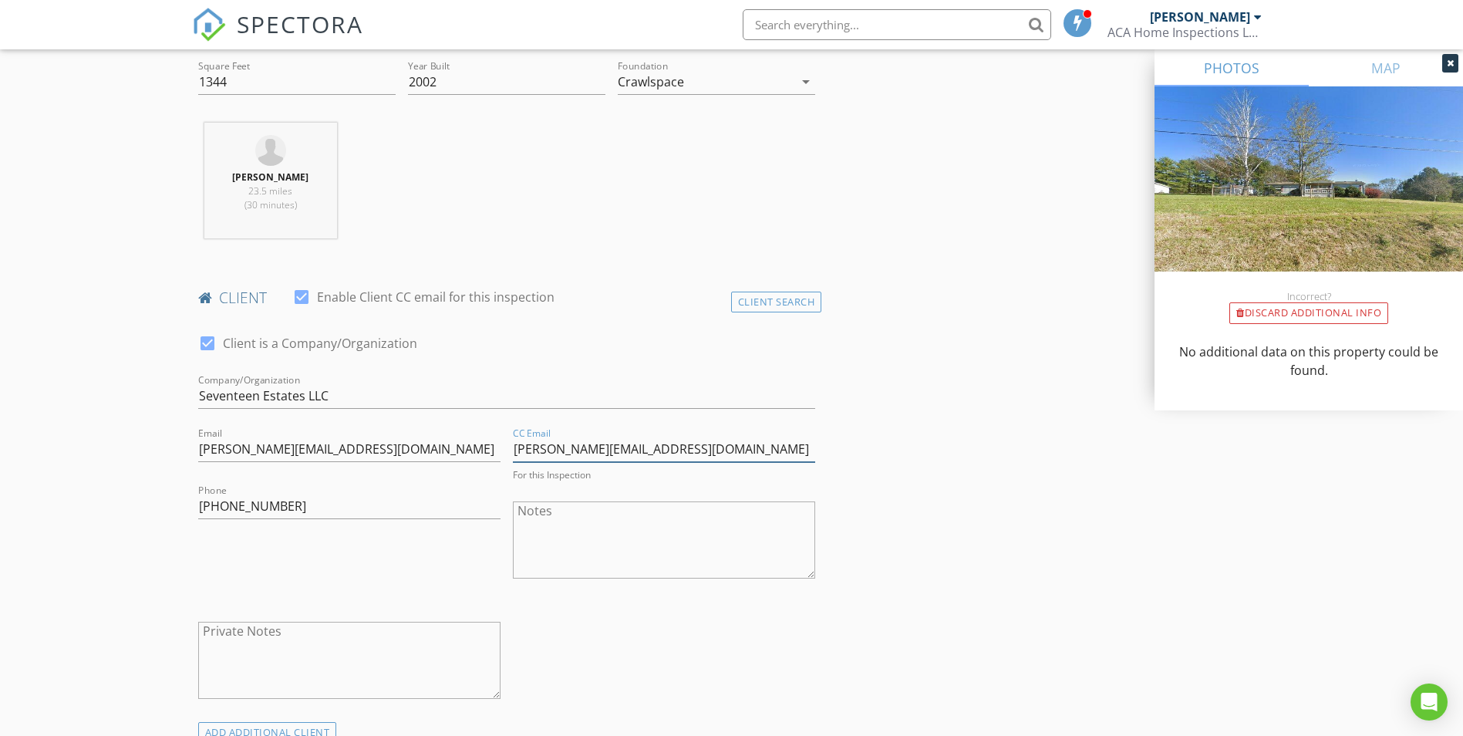
type input "ryan@ibuyric.com"
click at [643, 292] on h4 "client" at bounding box center [507, 298] width 618 height 20
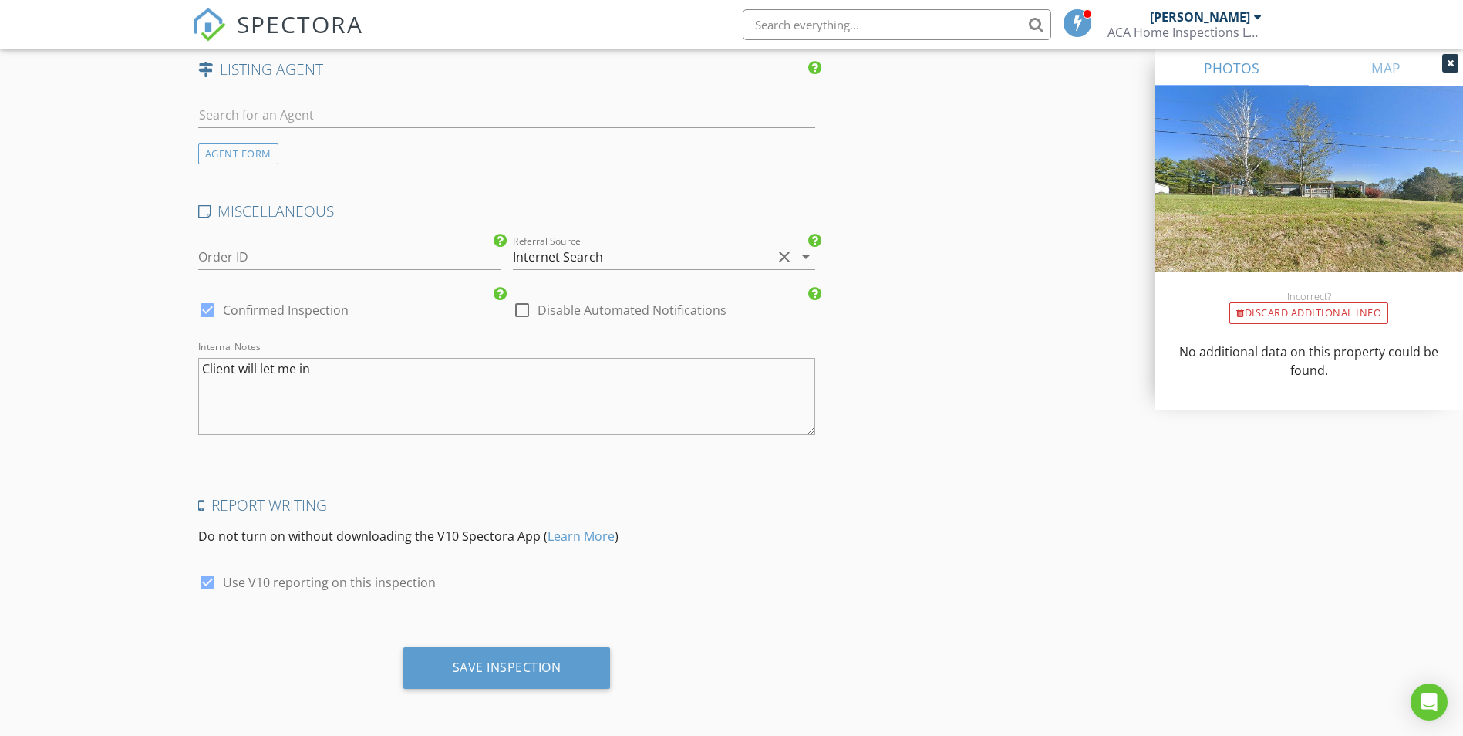
scroll to position [2178, 0]
click at [499, 669] on div "Save Inspection" at bounding box center [507, 665] width 109 height 15
